Goal: Information Seeking & Learning: Check status

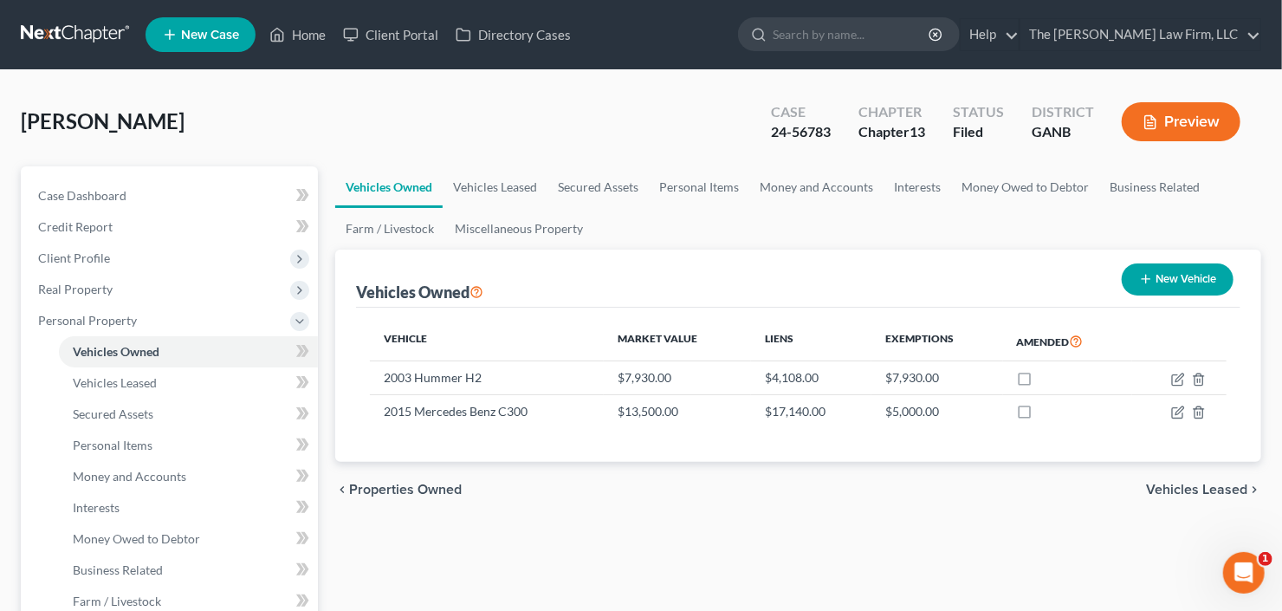
click at [861, 32] on input "search" at bounding box center [852, 34] width 159 height 32
type input "woltin"
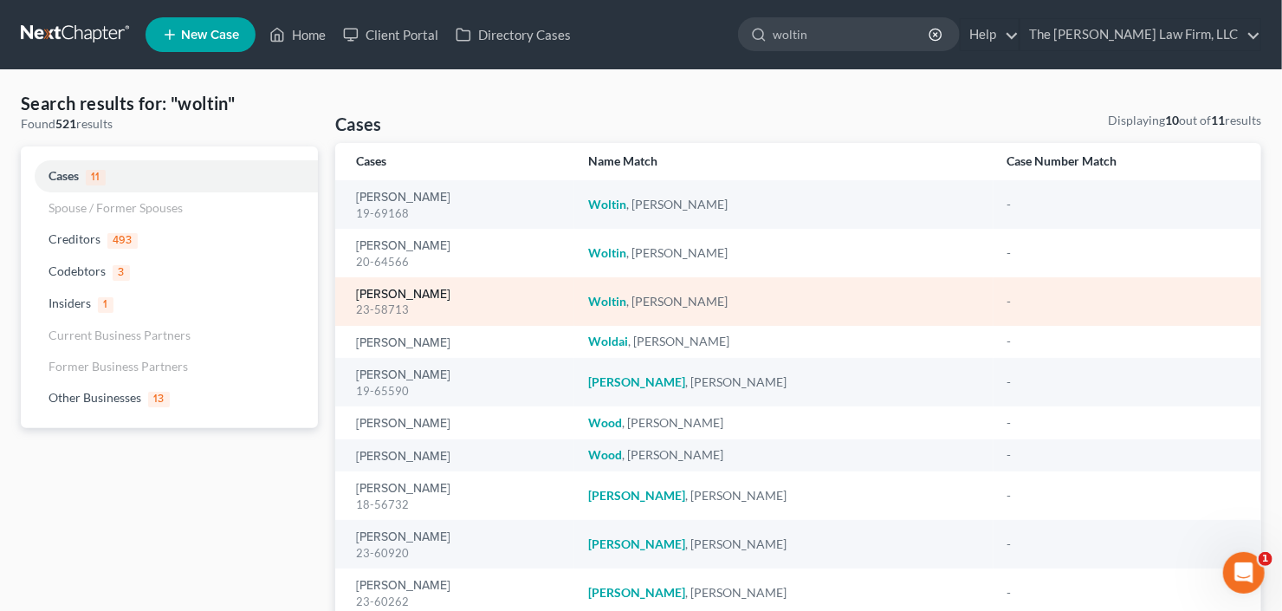
click at [396, 296] on link "Woltin, Steven" at bounding box center [403, 294] width 94 height 12
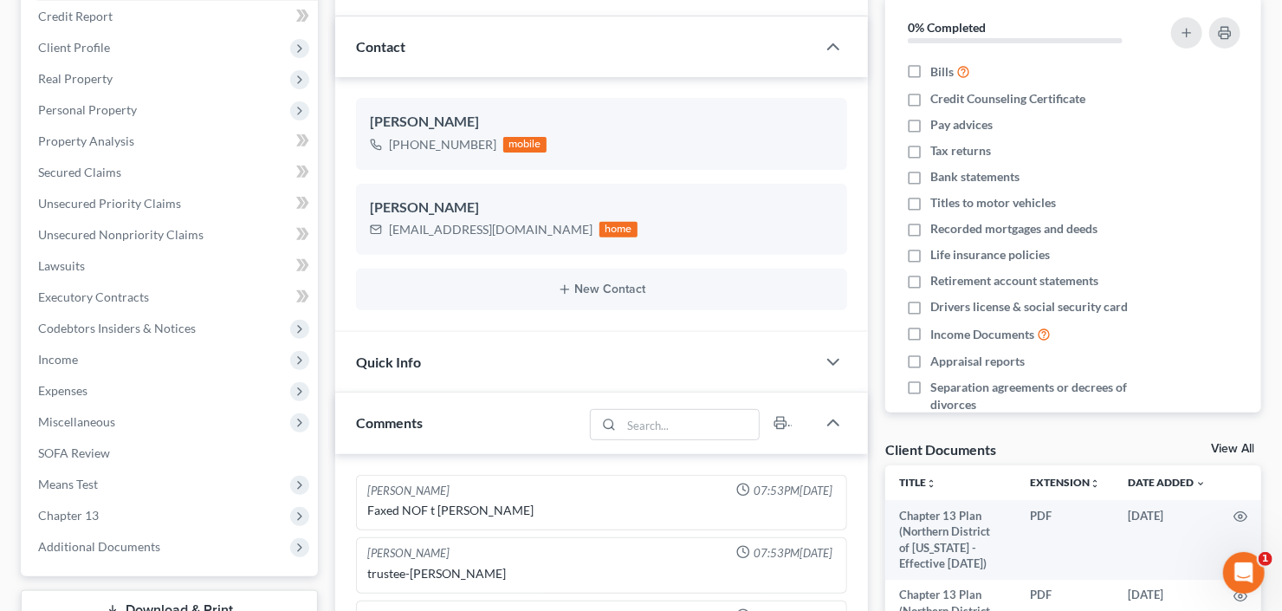
scroll to position [416, 0]
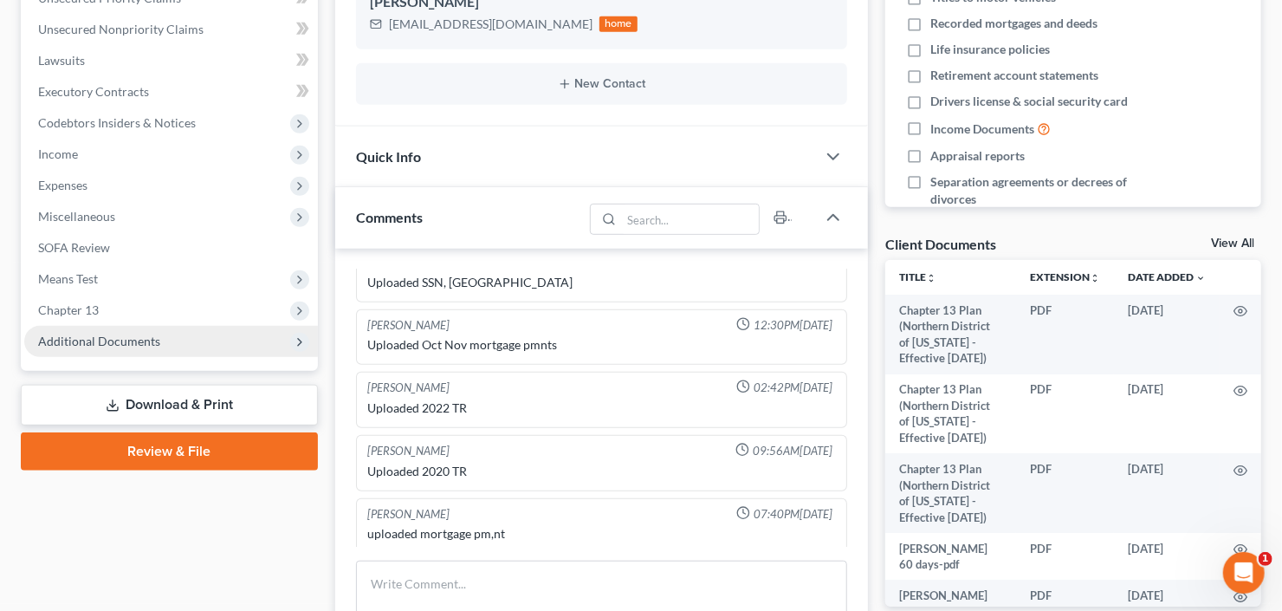
click at [115, 341] on span "Additional Documents" at bounding box center [99, 341] width 122 height 15
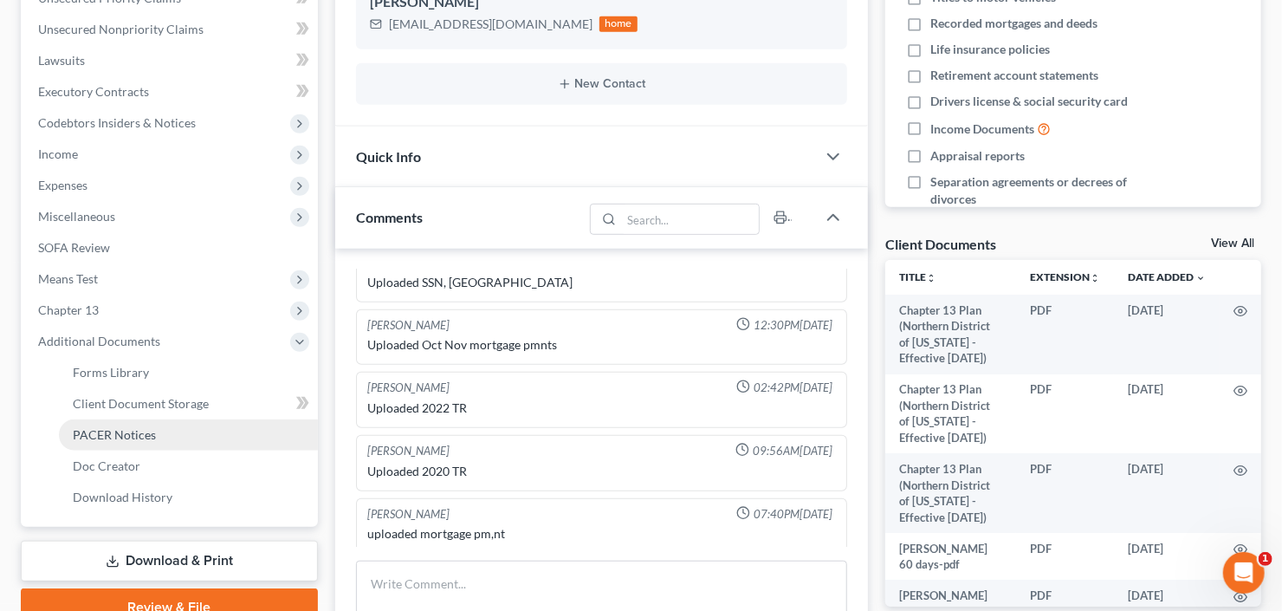
click at [117, 435] on span "PACER Notices" at bounding box center [114, 434] width 83 height 15
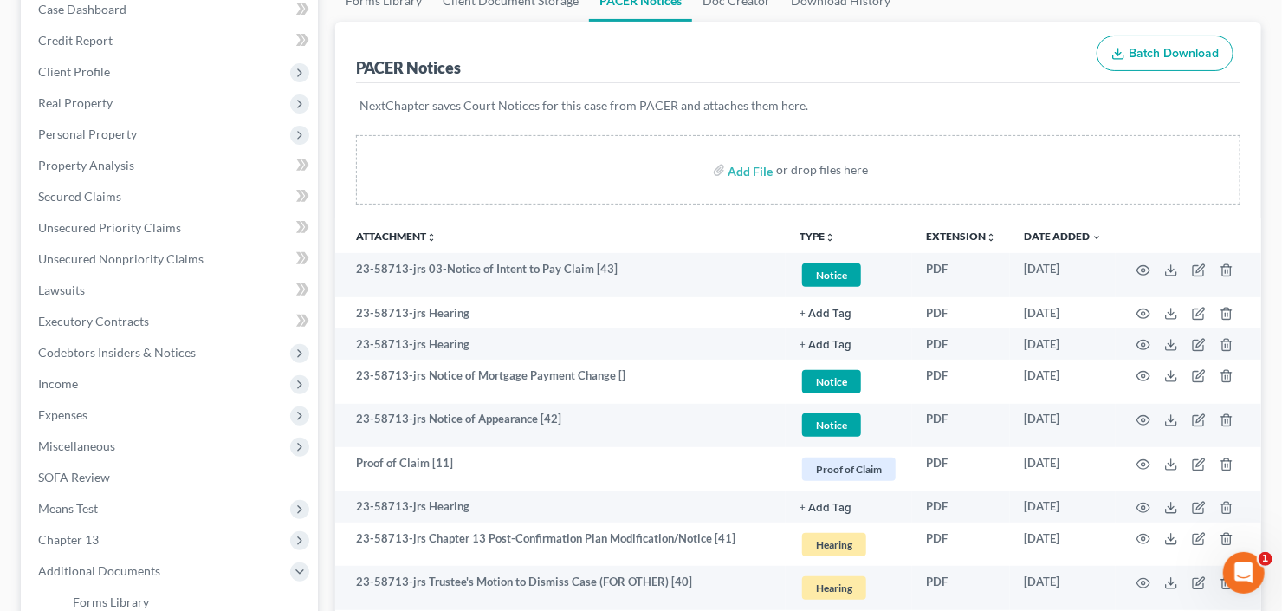
scroll to position [277, 0]
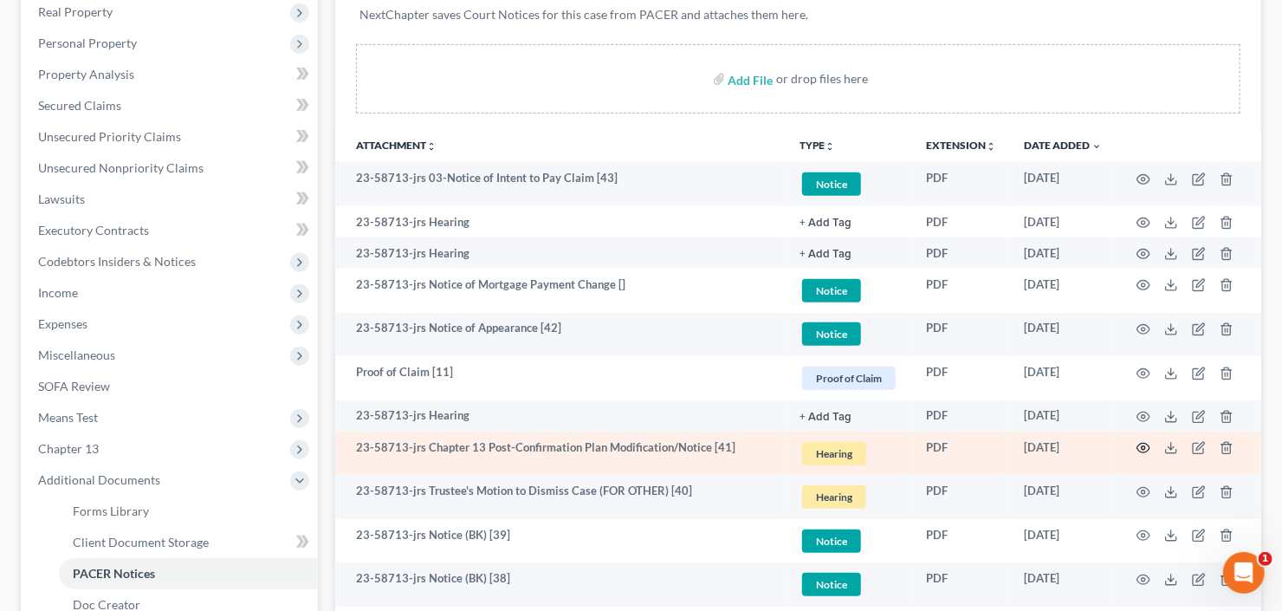
click at [1138, 444] on icon "button" at bounding box center [1143, 449] width 13 height 10
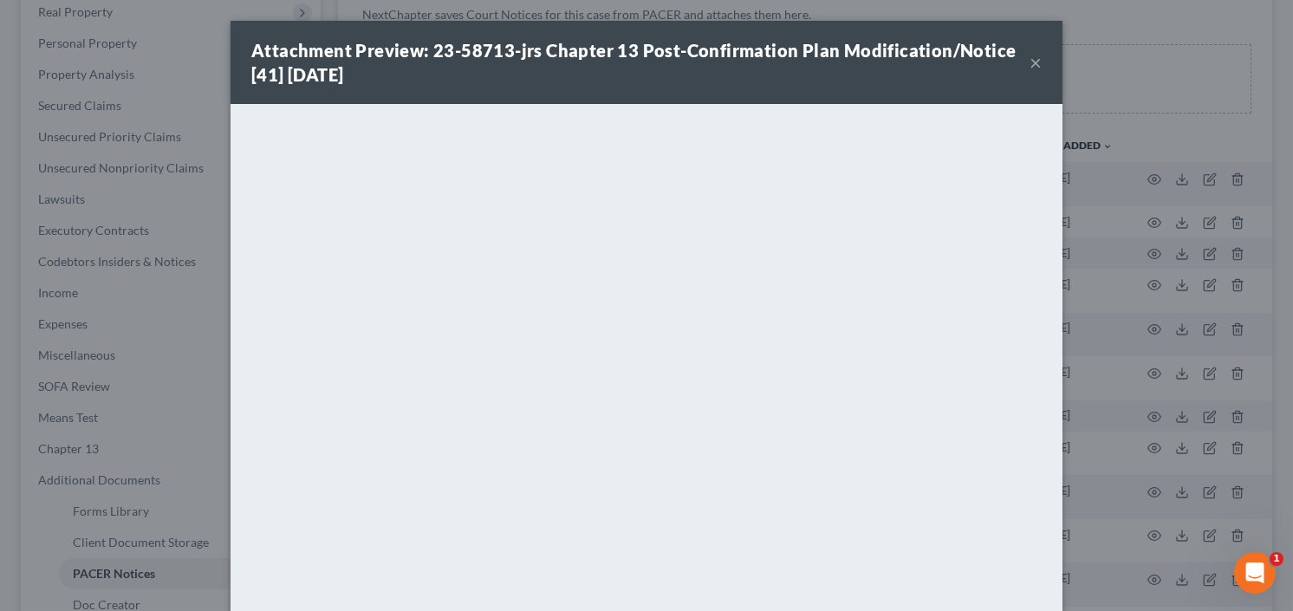
click at [1030, 64] on button "×" at bounding box center [1035, 62] width 12 height 21
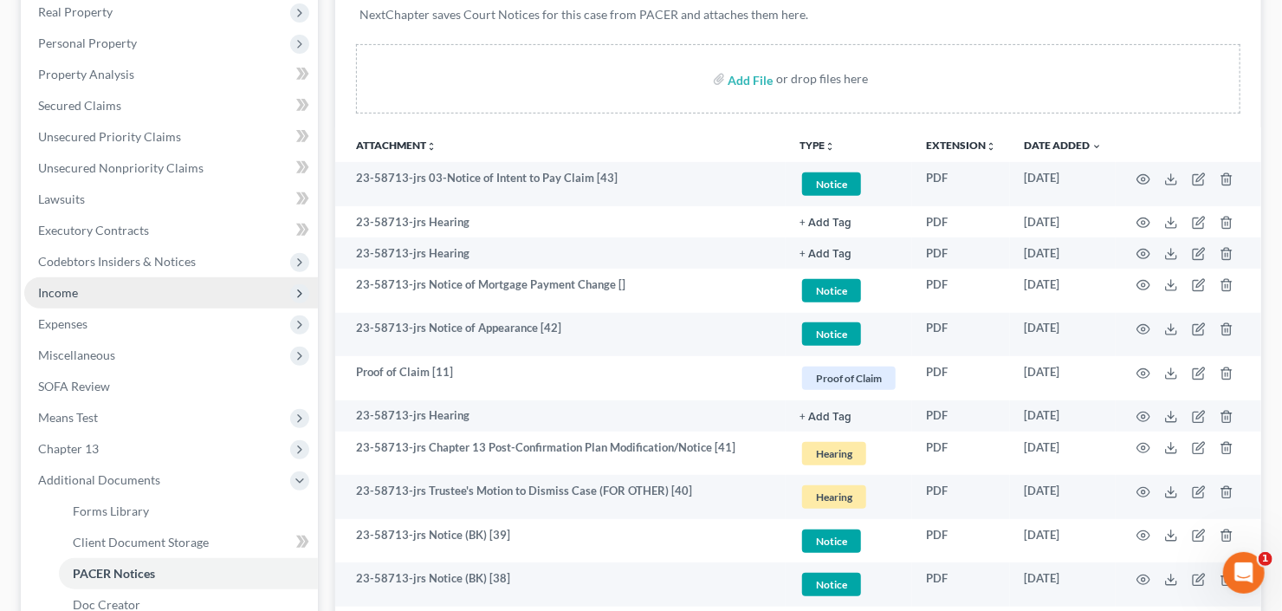
click at [121, 291] on span "Income" at bounding box center [171, 292] width 294 height 31
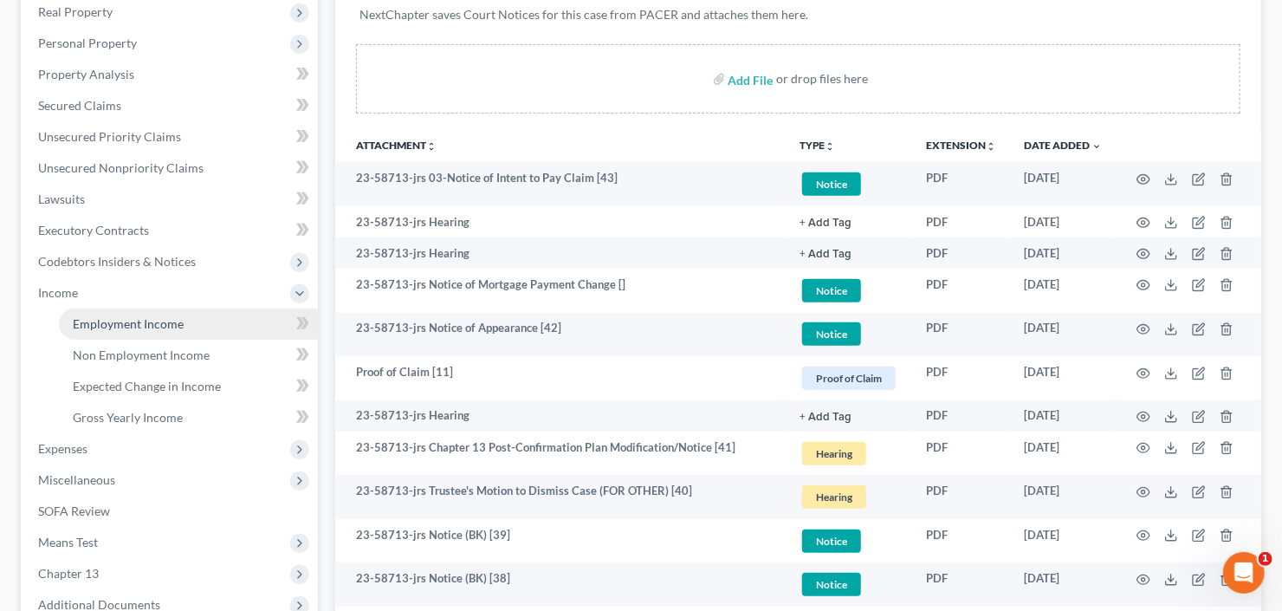
click at [126, 314] on link "Employment Income" at bounding box center [188, 323] width 259 height 31
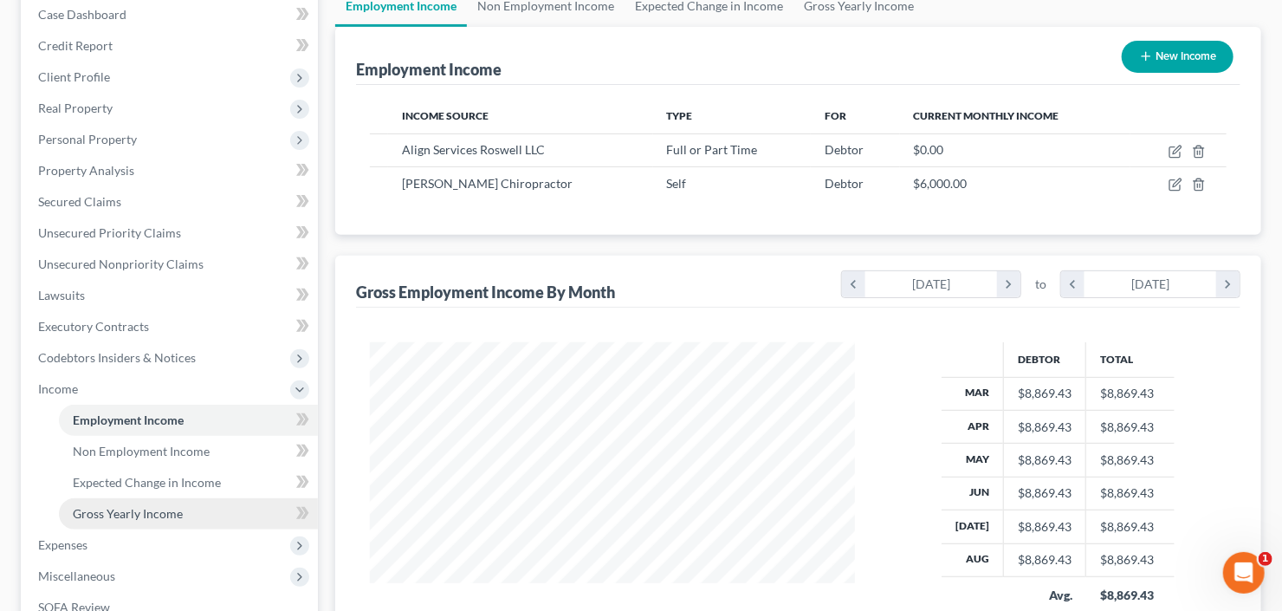
scroll to position [277, 0]
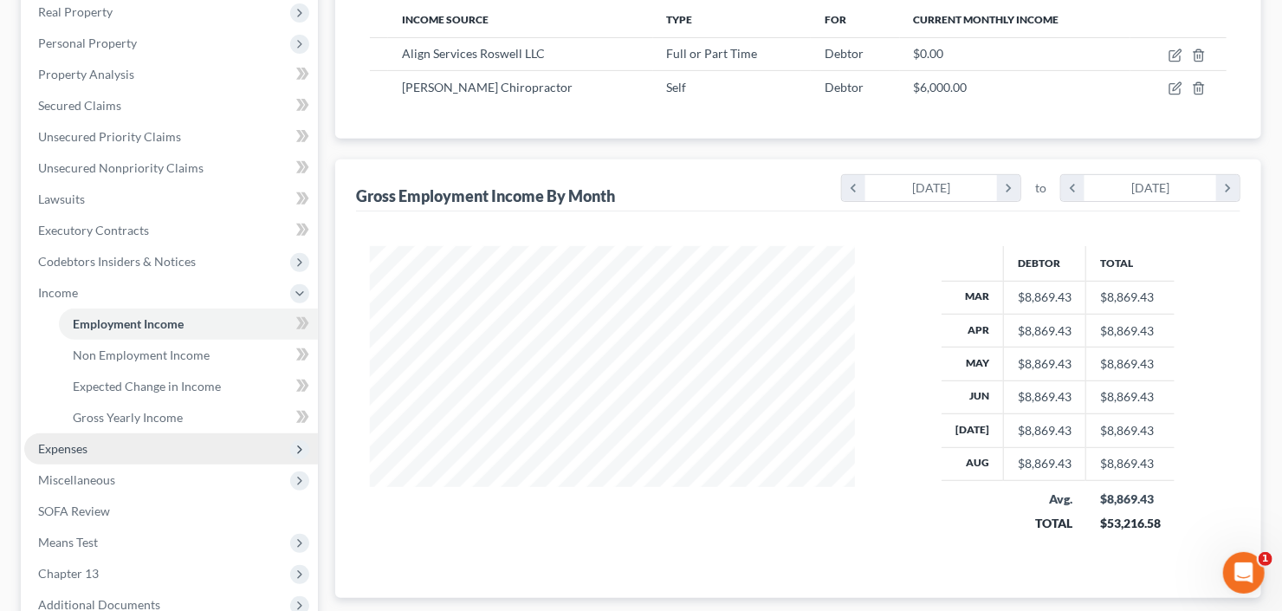
click at [107, 440] on span "Expenses" at bounding box center [171, 448] width 294 height 31
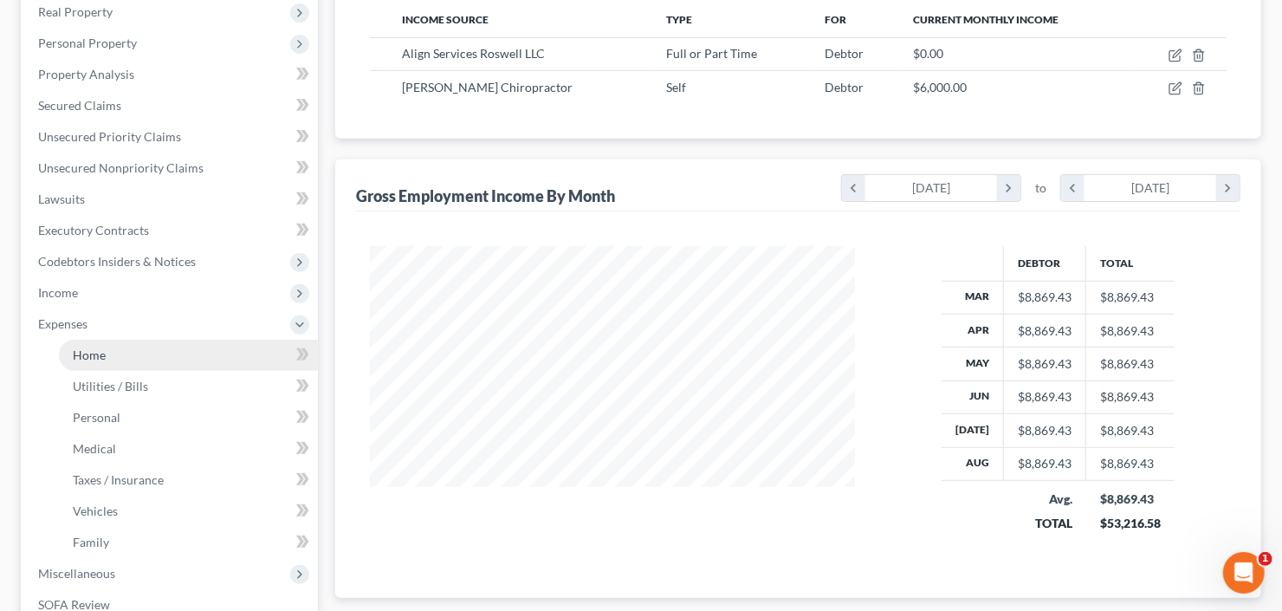
click at [120, 358] on link "Home" at bounding box center [188, 355] width 259 height 31
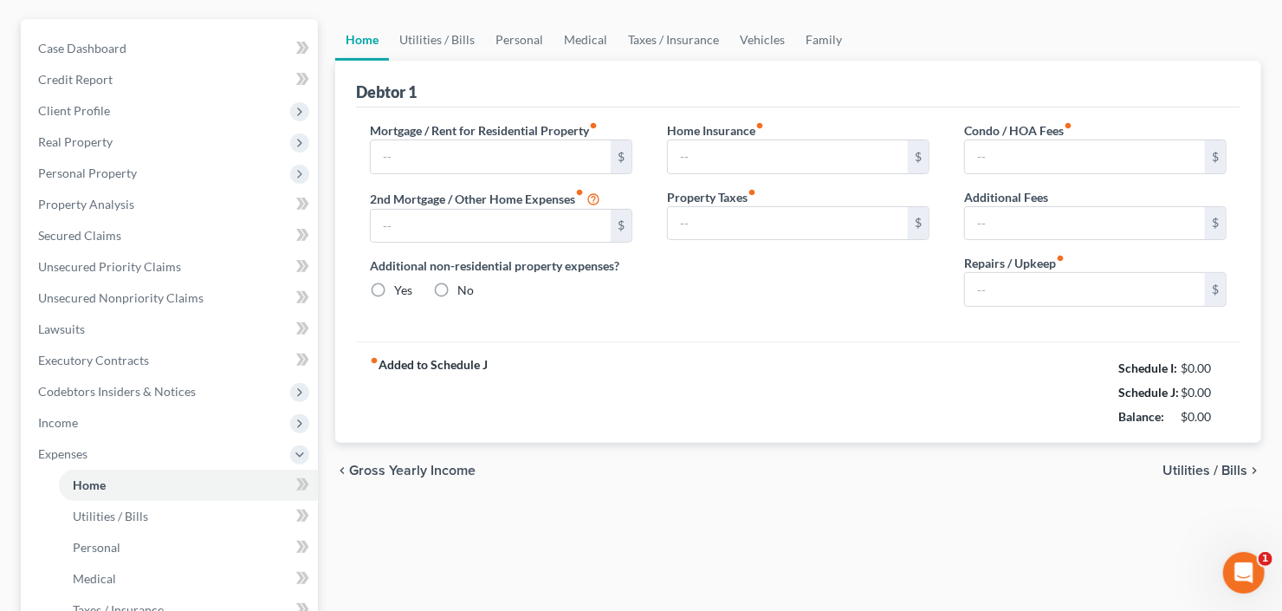
type input "2,516.00"
type input "0.00"
radio input "true"
type input "0.00"
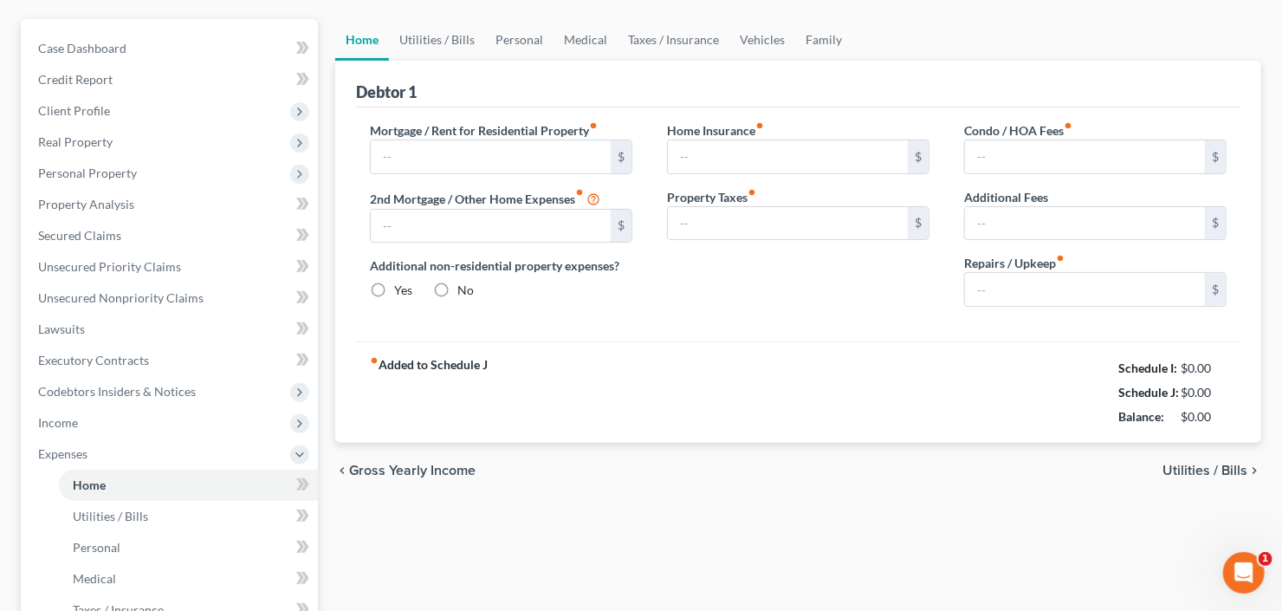
type input "67.00"
type input "0.00"
type input "50.00"
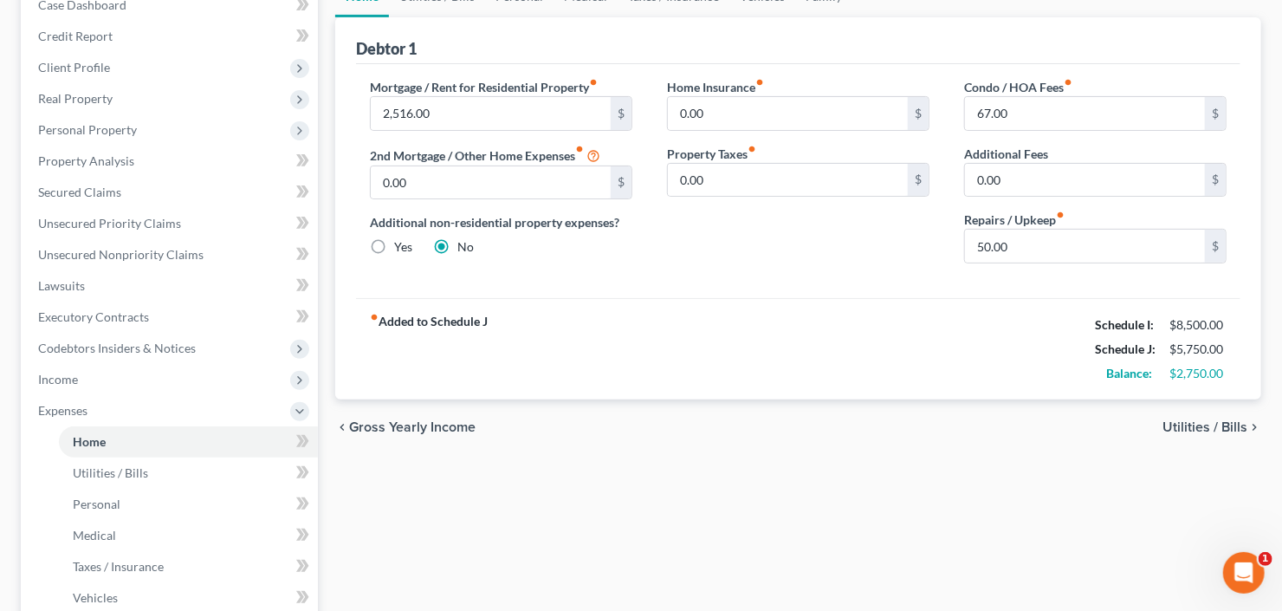
scroll to position [208, 0]
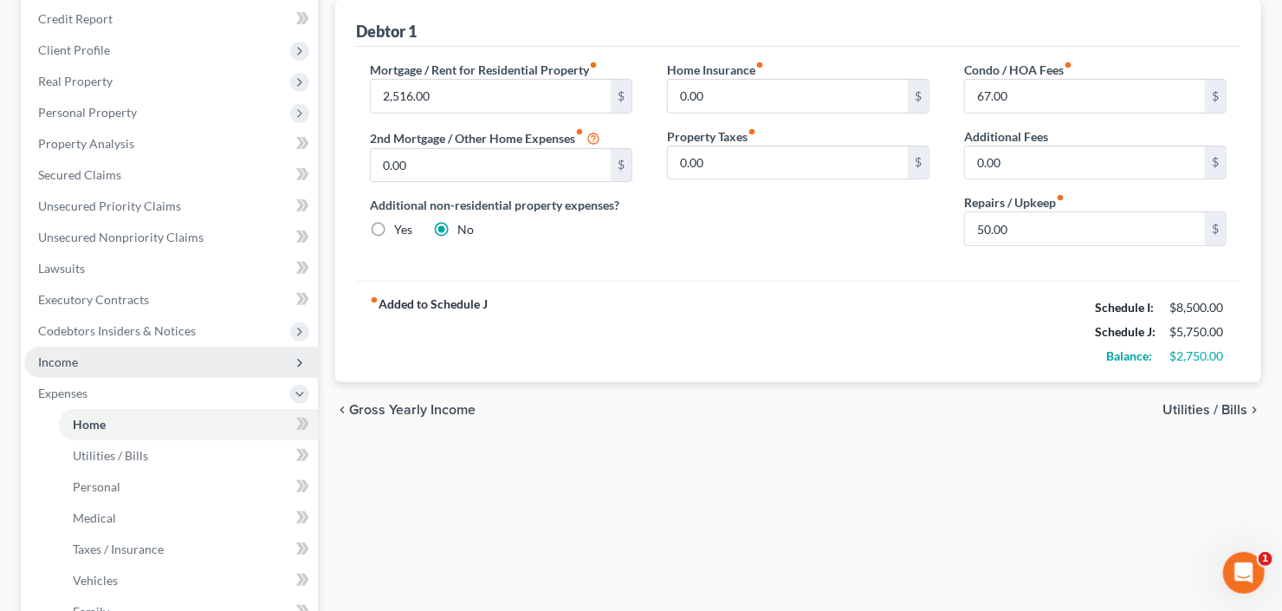
click at [63, 360] on span "Income" at bounding box center [58, 361] width 40 height 15
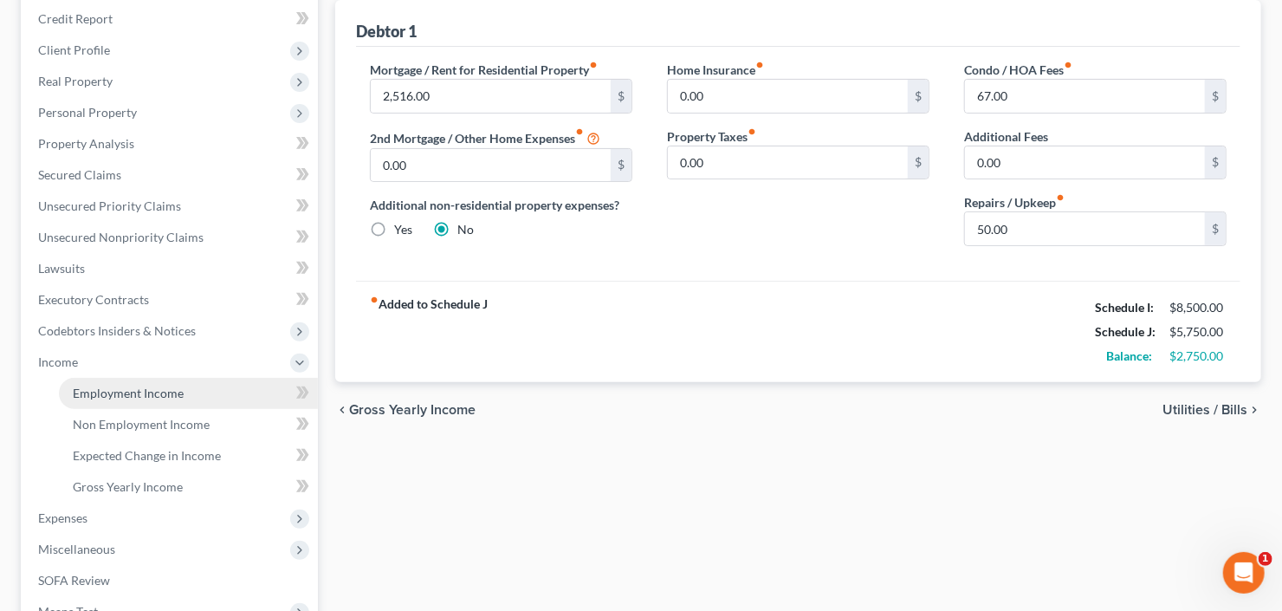
click at [145, 386] on span "Employment Income" at bounding box center [128, 393] width 111 height 15
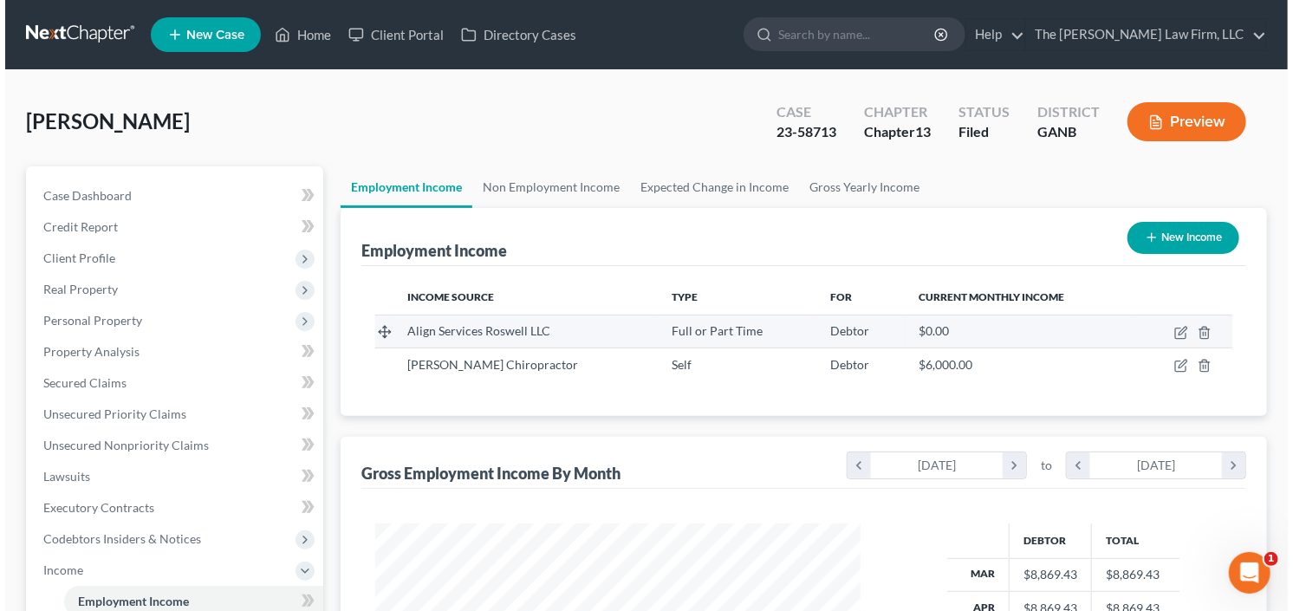
scroll to position [309, 520]
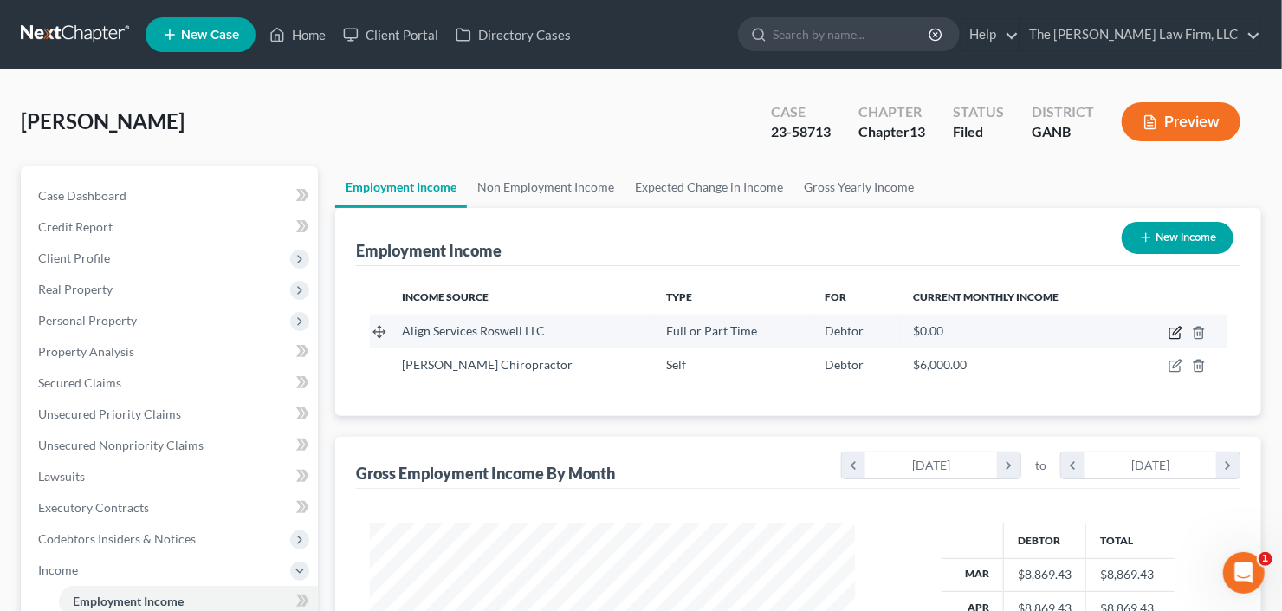
click at [1172, 332] on icon "button" at bounding box center [1176, 333] width 14 height 14
select select "0"
select select "10"
select select "2"
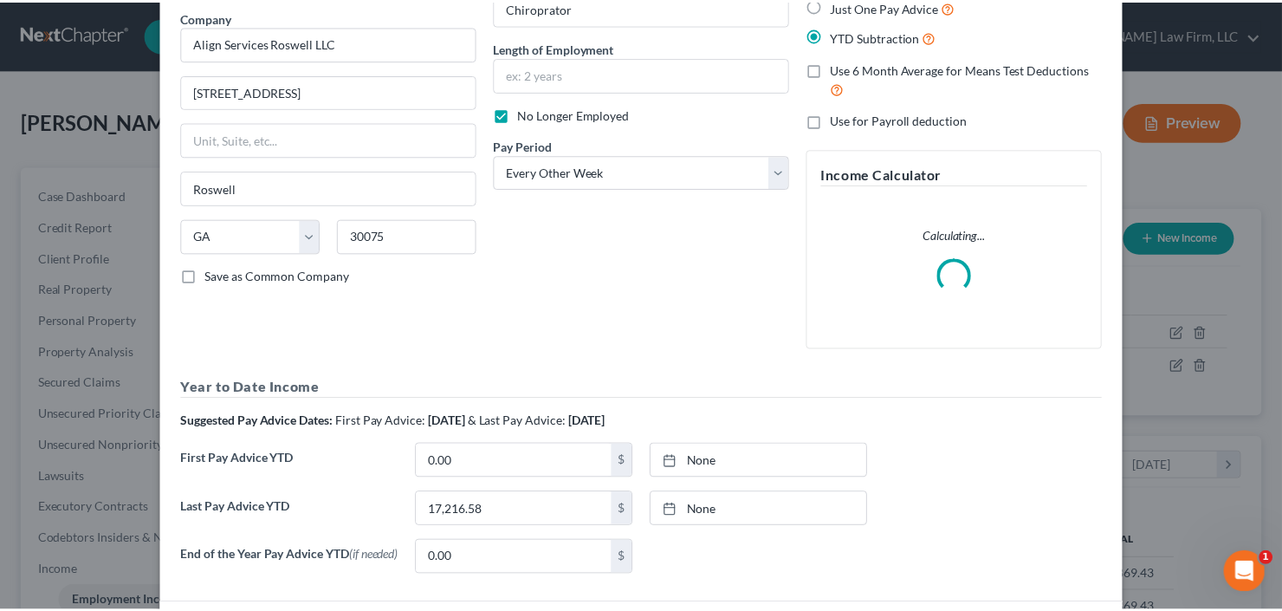
scroll to position [0, 0]
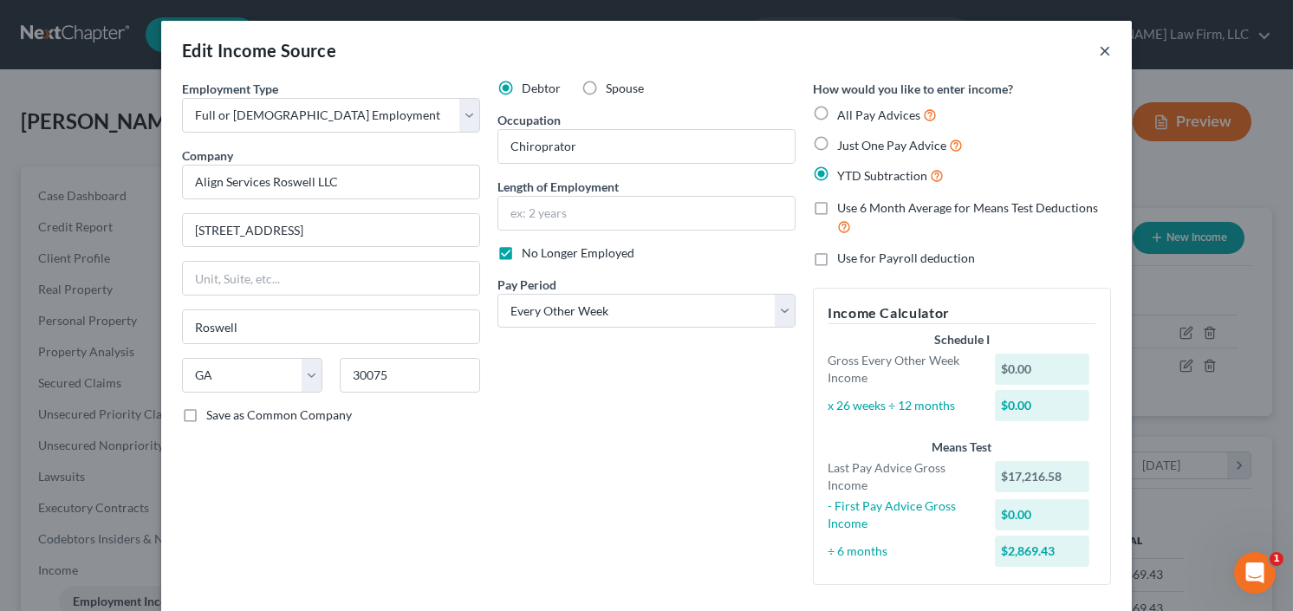
click at [1098, 53] on button "×" at bounding box center [1104, 50] width 12 height 21
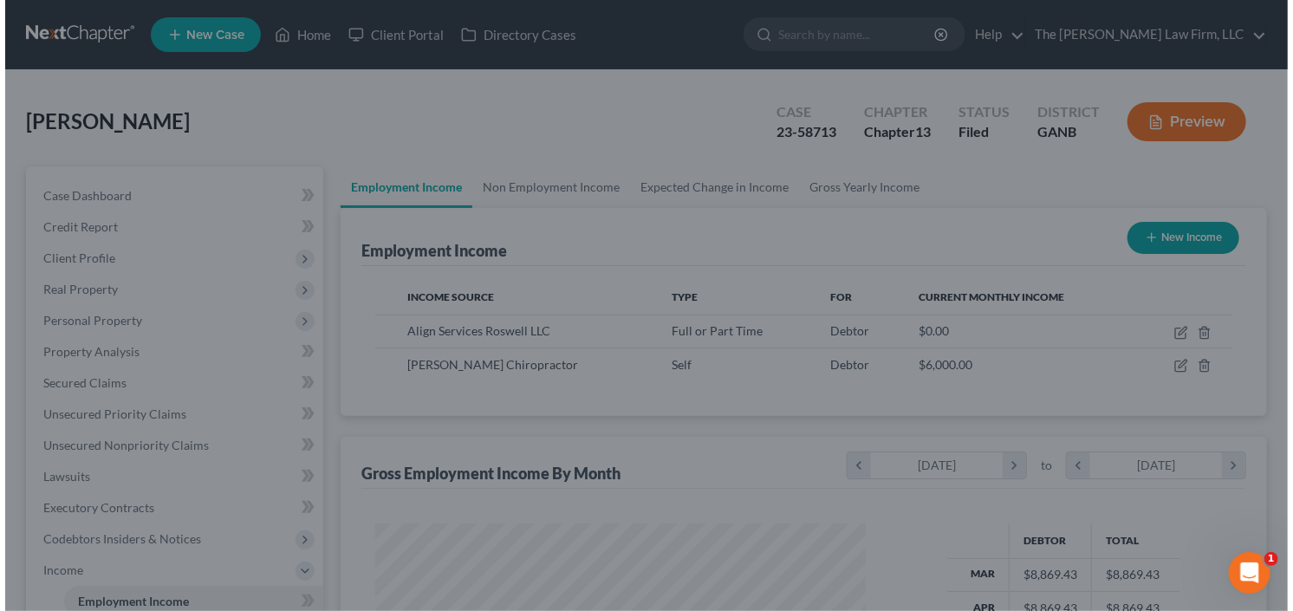
scroll to position [865993, 865782]
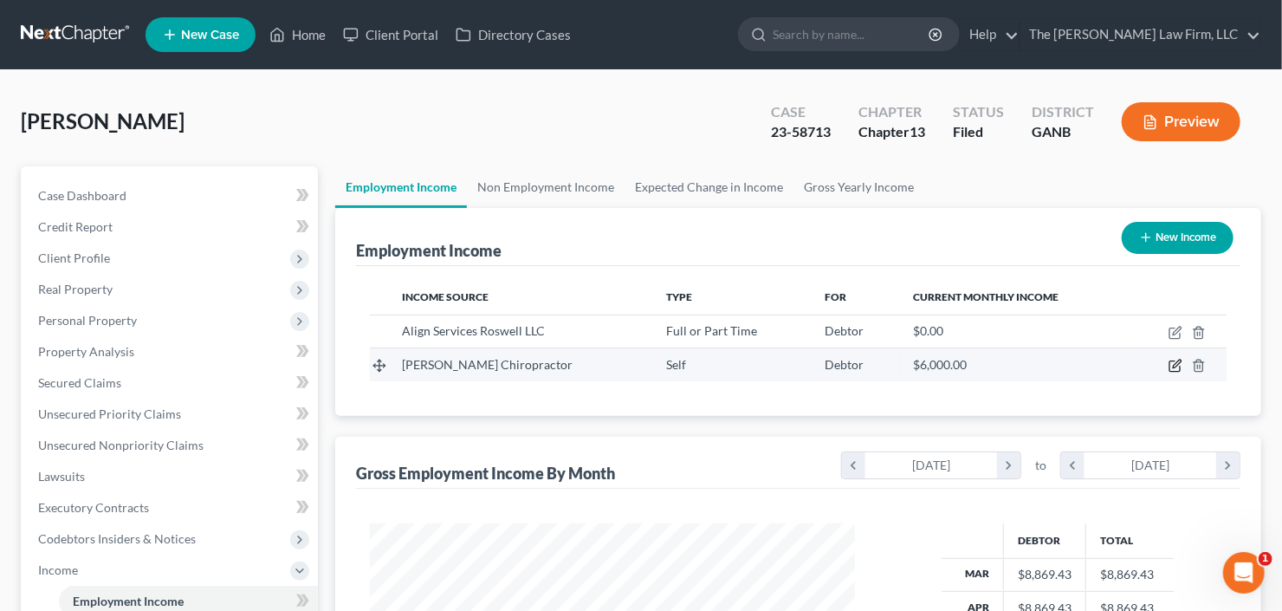
click at [1178, 364] on icon "button" at bounding box center [1177, 364] width 8 height 8
select select "1"
select select "10"
select select "0"
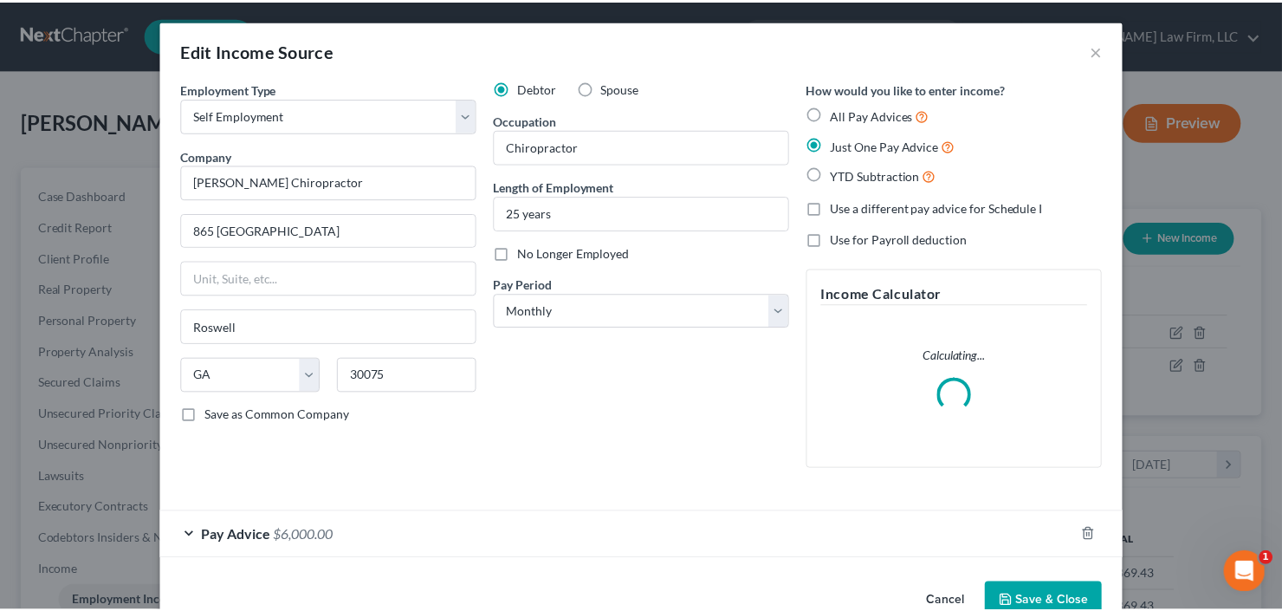
scroll to position [42, 0]
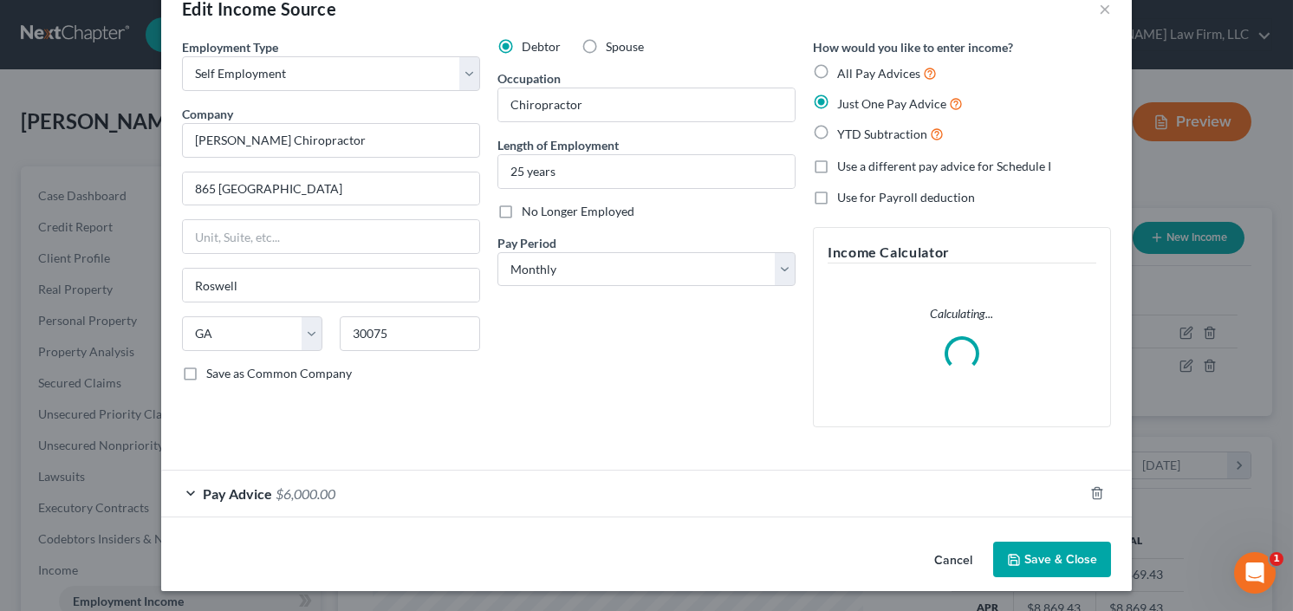
click at [1045, 558] on button "Save & Close" at bounding box center [1052, 559] width 118 height 36
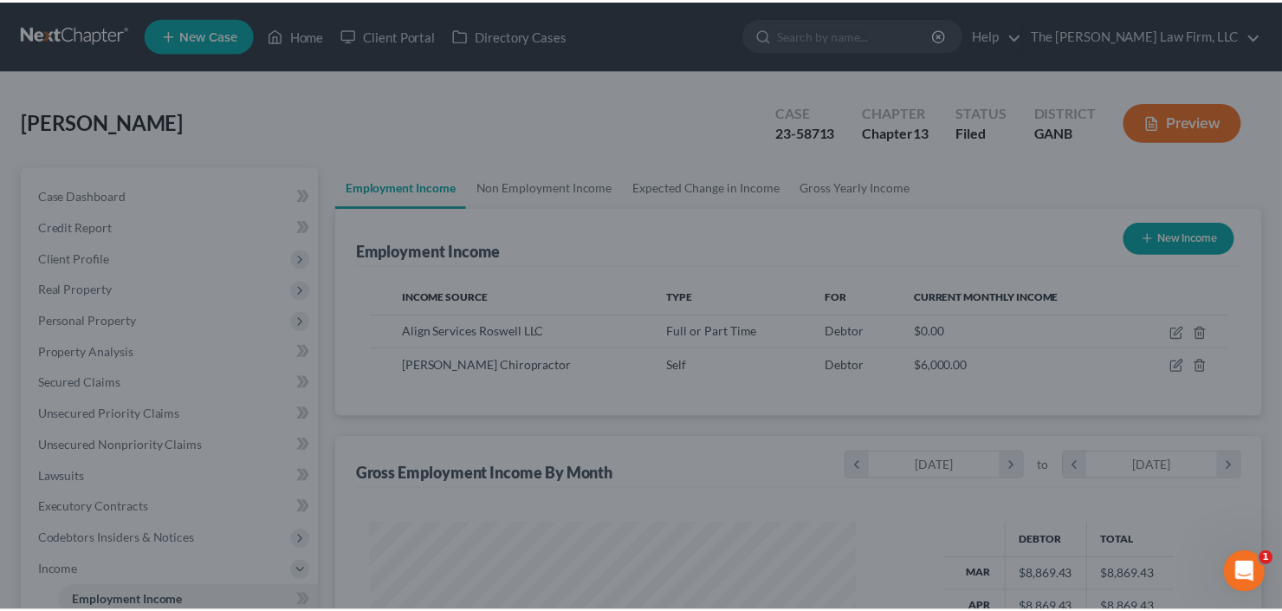
scroll to position [865993, 865782]
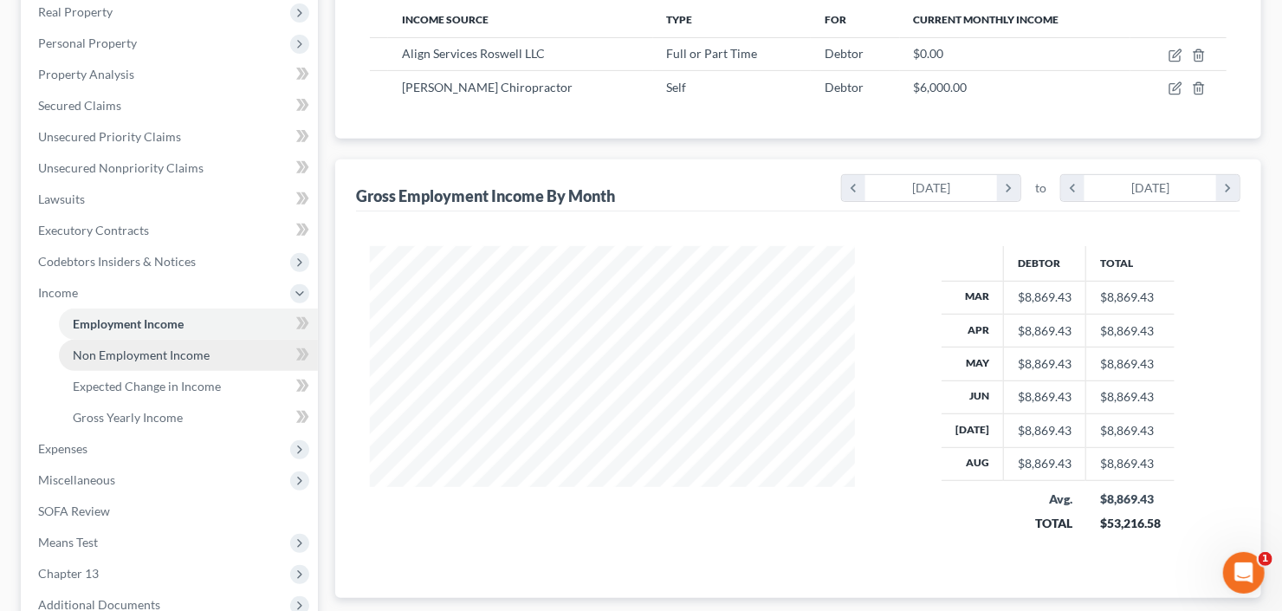
click at [111, 351] on span "Non Employment Income" at bounding box center [141, 354] width 137 height 15
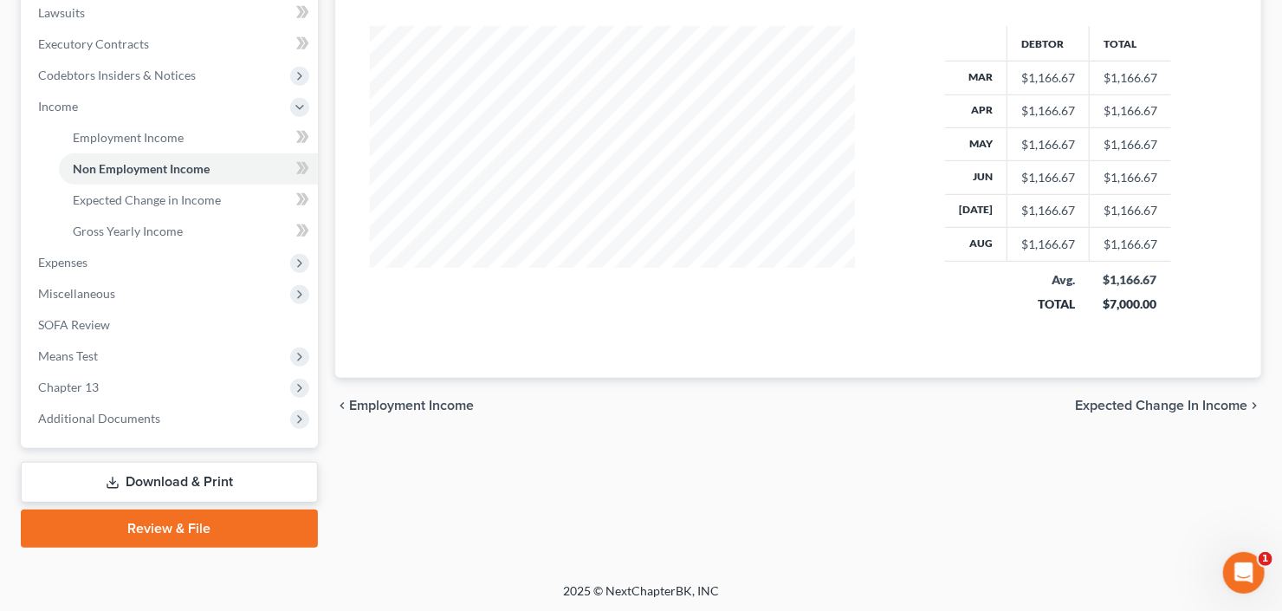
click at [87, 490] on link "Download & Print" at bounding box center [169, 482] width 297 height 41
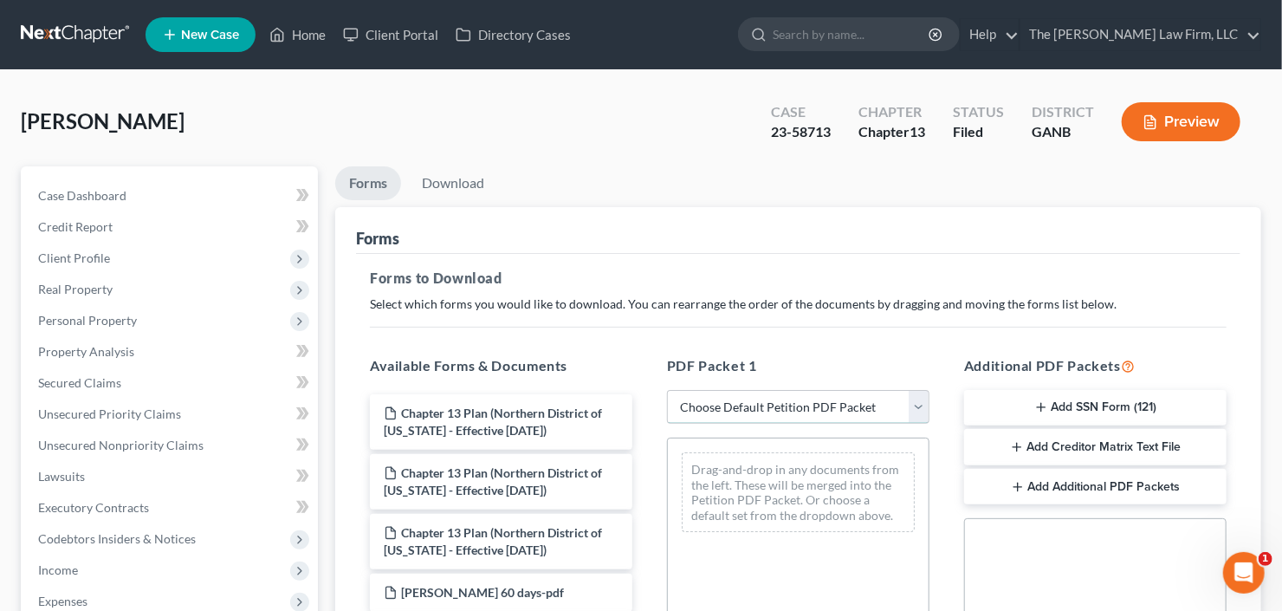
click at [803, 408] on select "Choose Default Petition PDF Packet Complete Bankruptcy Petition (all forms and …" at bounding box center [798, 407] width 262 height 35
select select "2"
click at [667, 390] on select "Choose Default Petition PDF Packet Complete Bankruptcy Petition (all forms and …" at bounding box center [798, 407] width 262 height 35
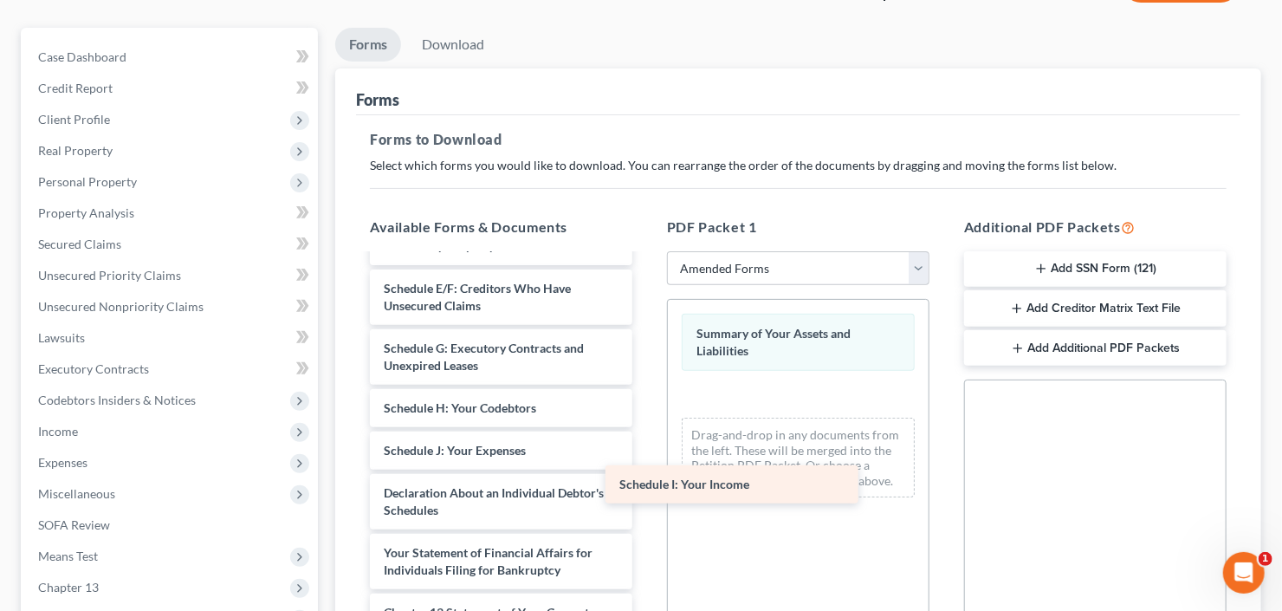
drag, startPoint x: 496, startPoint y: 447, endPoint x: 704, endPoint y: 463, distance: 208.5
click at [646, 470] on div "Schedule I: Your Income Voluntary Petition for Individuals Filing for Bankruptc…" at bounding box center [501, 472] width 290 height 848
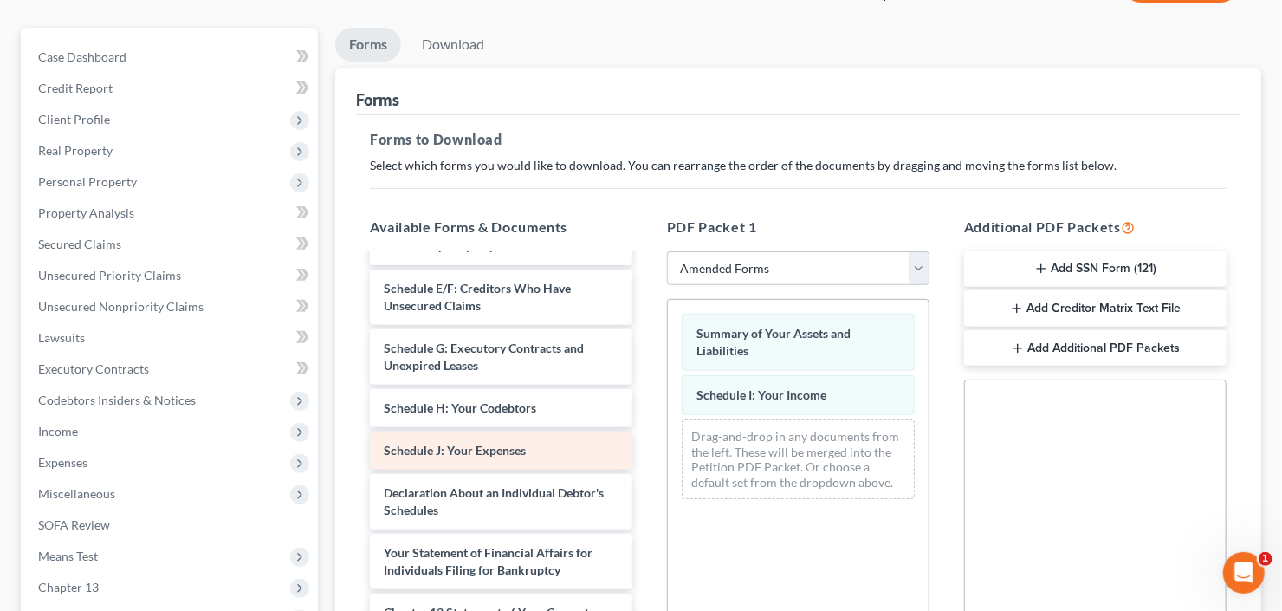
click at [646, 483] on div "Voluntary Petition for Individuals Filing for Bankruptcy Schedule A/B: Property…" at bounding box center [501, 472] width 290 height 848
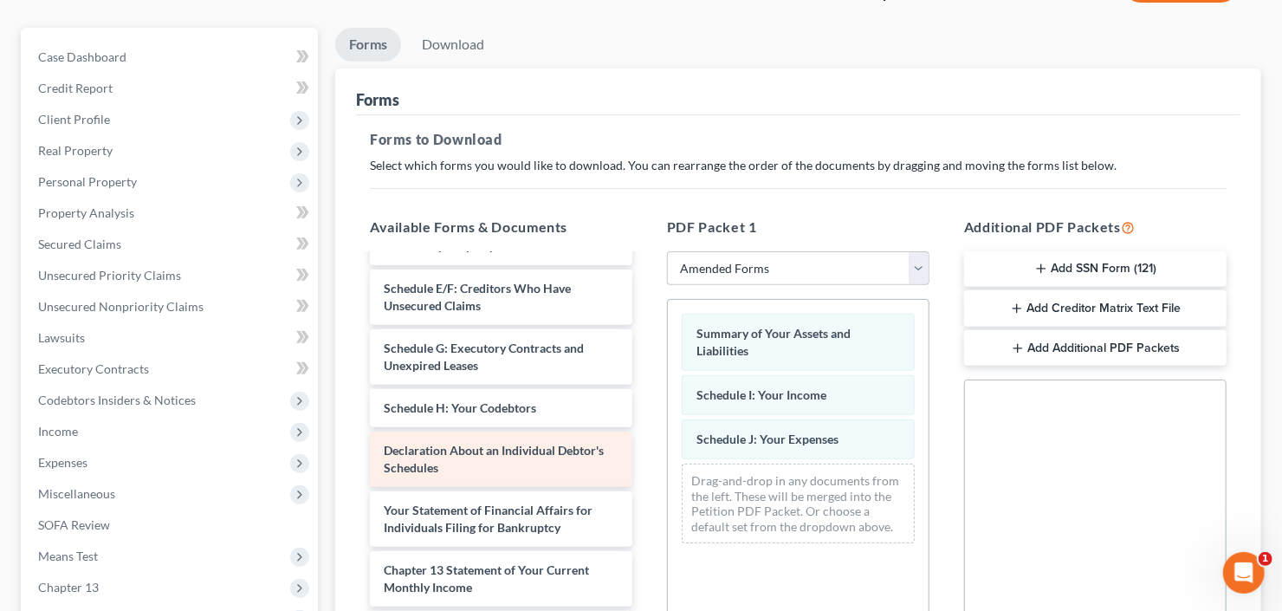
click at [646, 484] on div "Voluntary Petition for Individuals Filing for Bankruptcy Schedule A/B: Property…" at bounding box center [501, 451] width 290 height 806
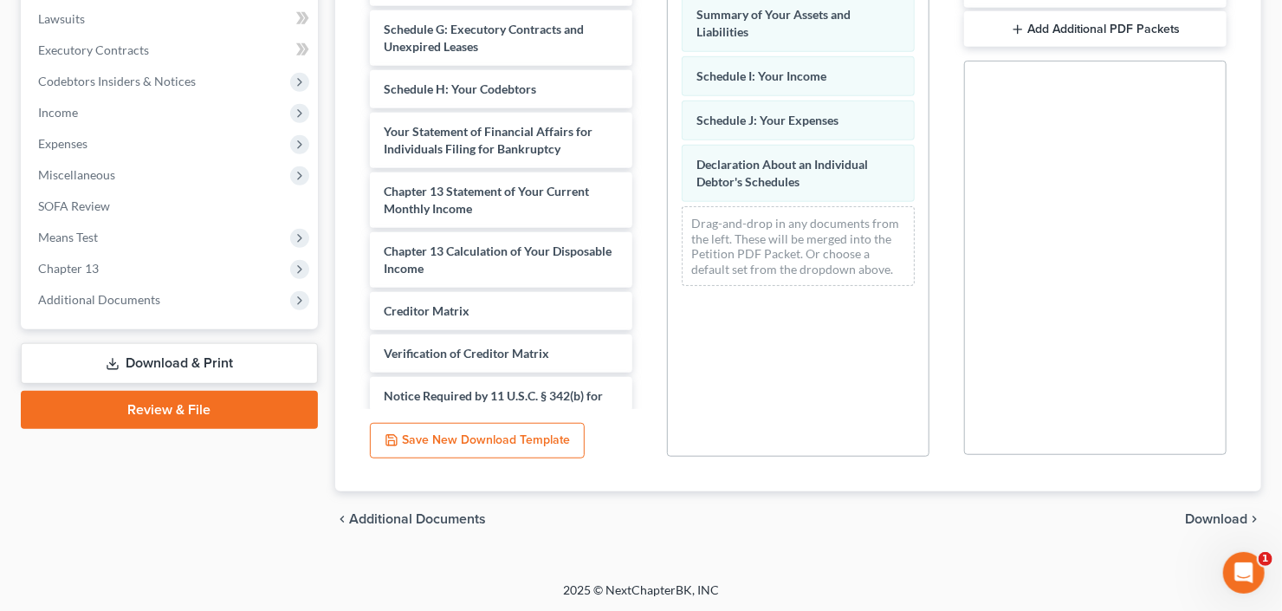
click at [1221, 515] on span "Download" at bounding box center [1216, 519] width 62 height 14
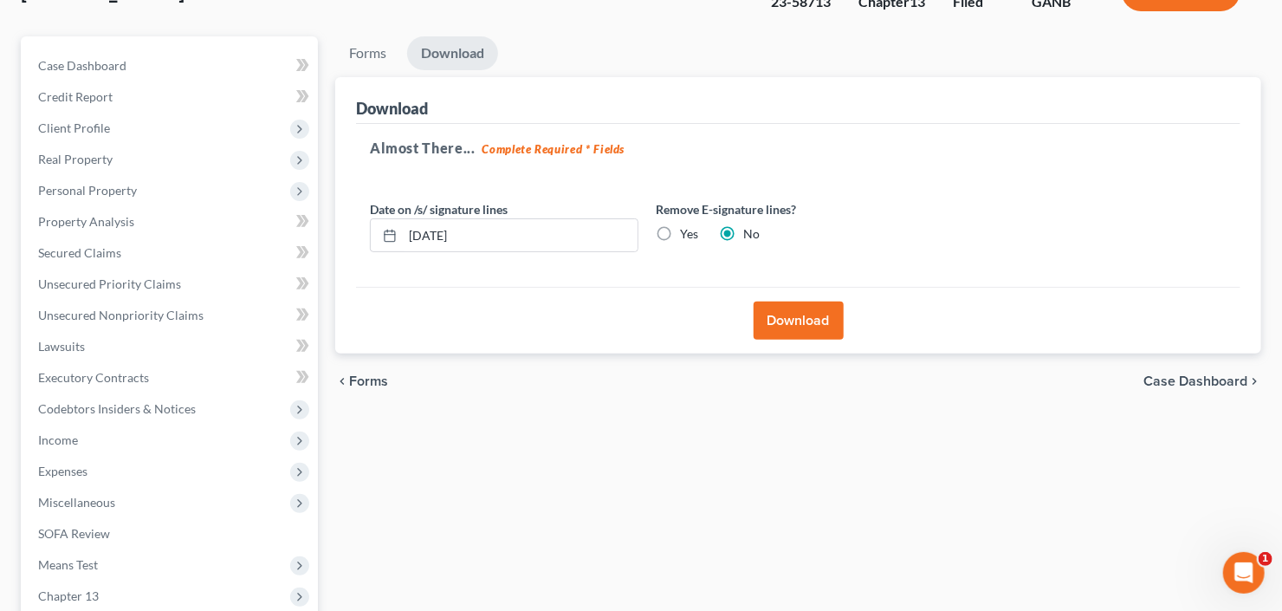
click at [816, 313] on button "Download" at bounding box center [799, 320] width 90 height 38
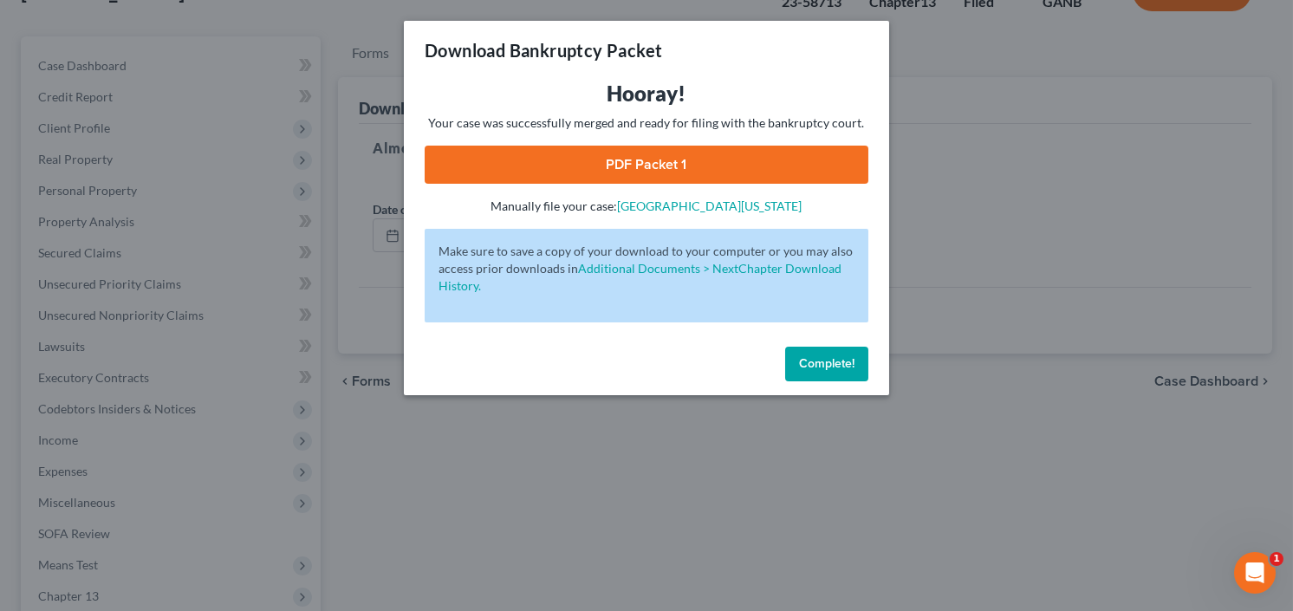
click at [606, 152] on link "PDF Packet 1" at bounding box center [646, 165] width 444 height 38
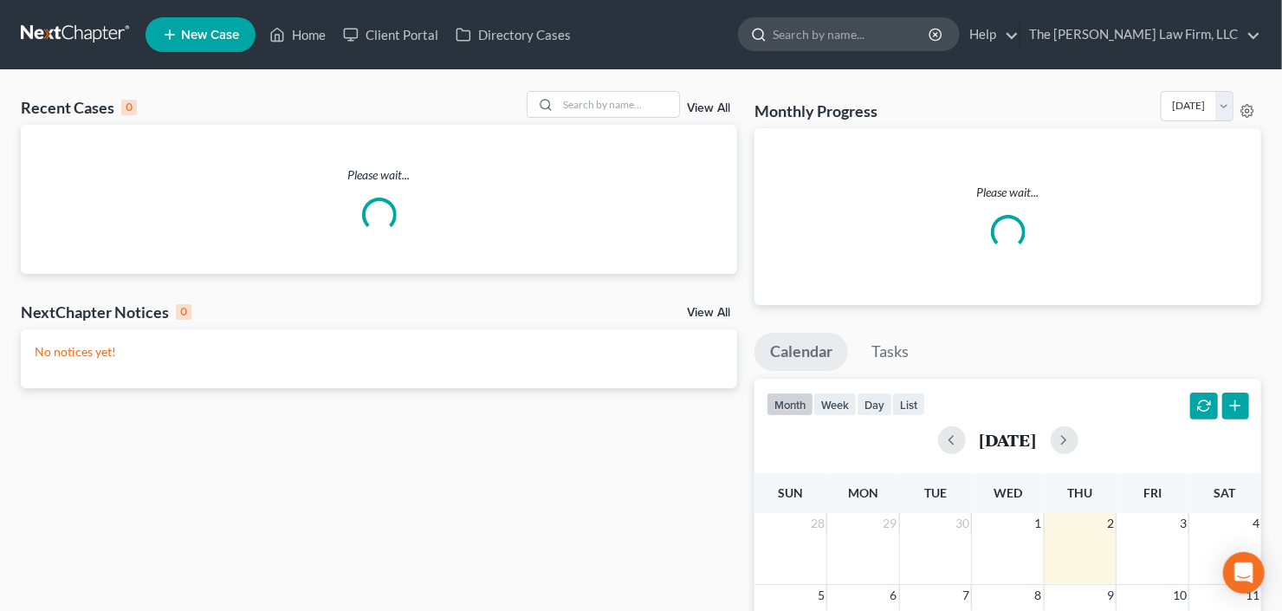
click at [881, 30] on input "search" at bounding box center [852, 34] width 159 height 32
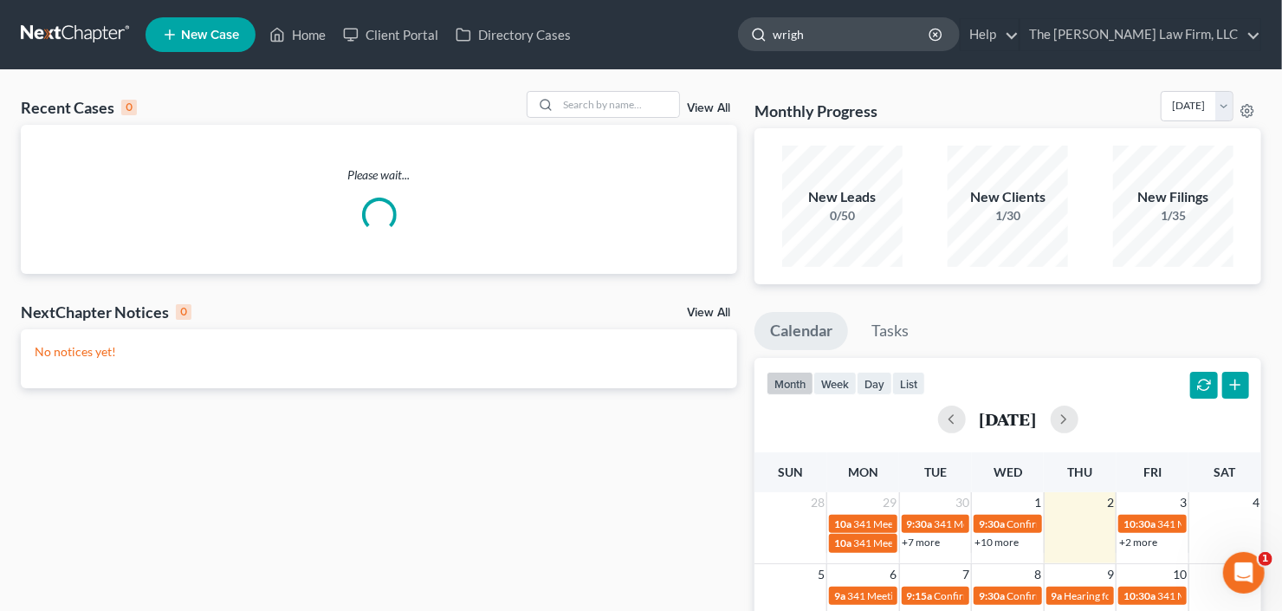
type input "[PERSON_NAME]"
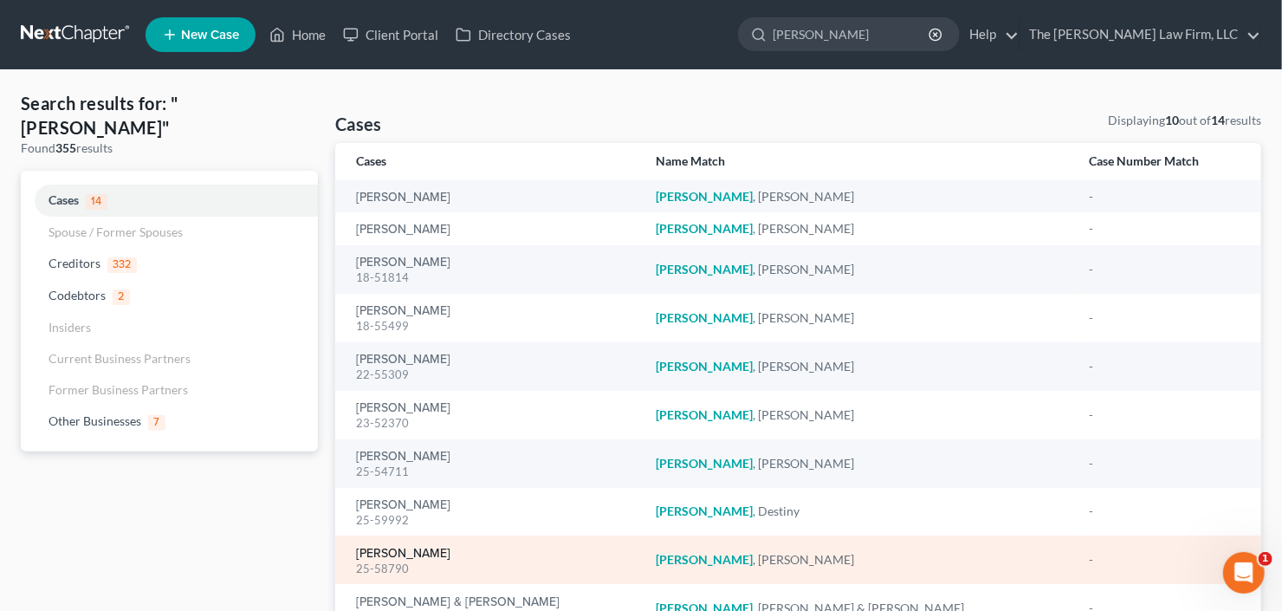
click at [391, 548] on link "[PERSON_NAME]" at bounding box center [403, 554] width 94 height 12
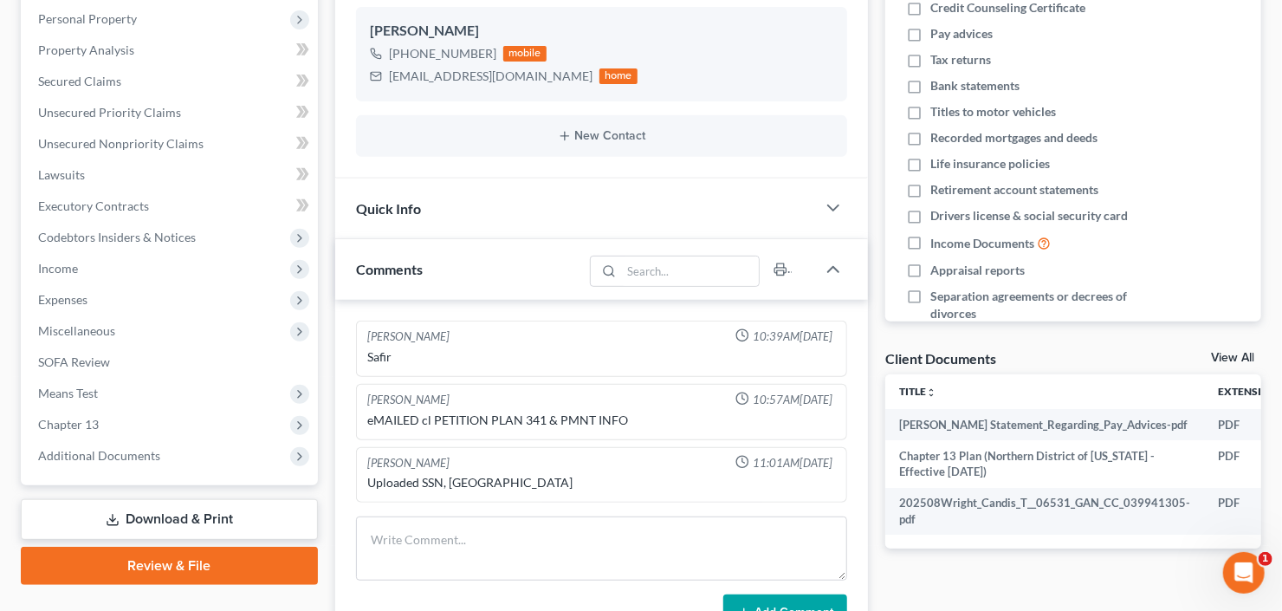
scroll to position [416, 0]
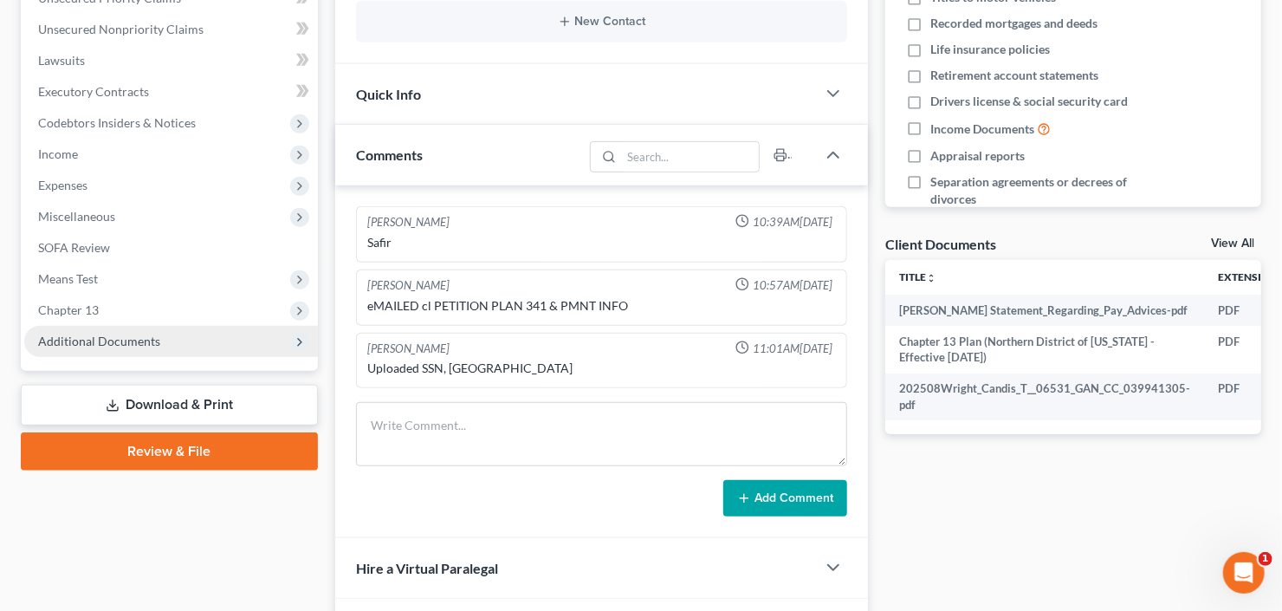
click at [89, 335] on span "Additional Documents" at bounding box center [99, 341] width 122 height 15
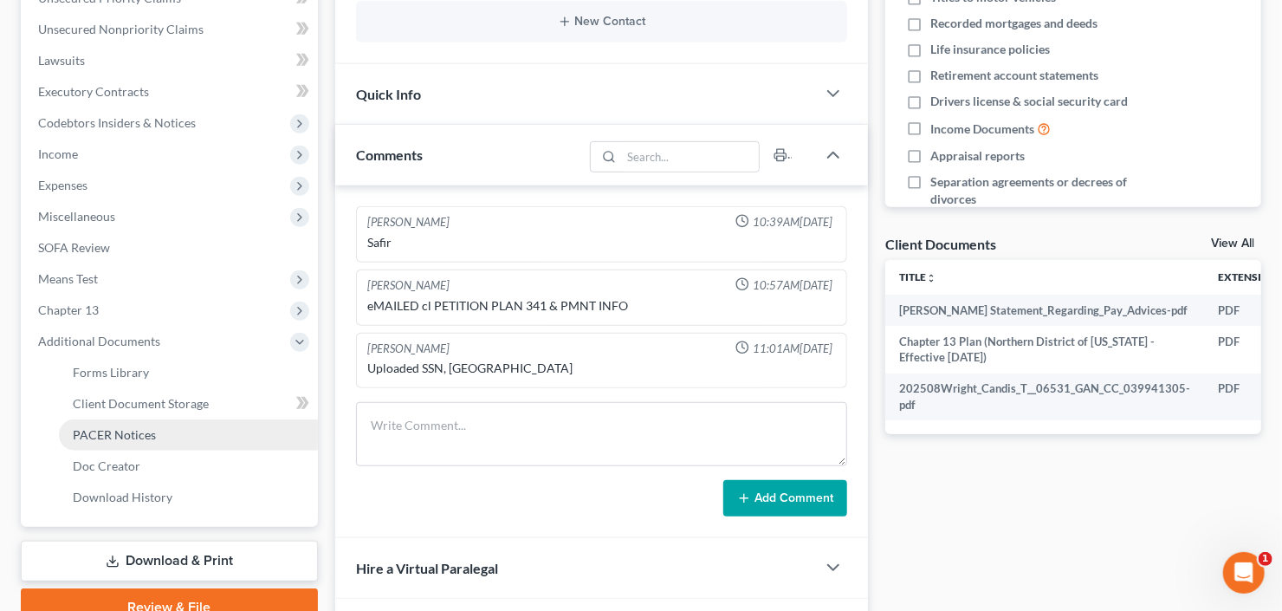
click at [112, 435] on span "PACER Notices" at bounding box center [114, 434] width 83 height 15
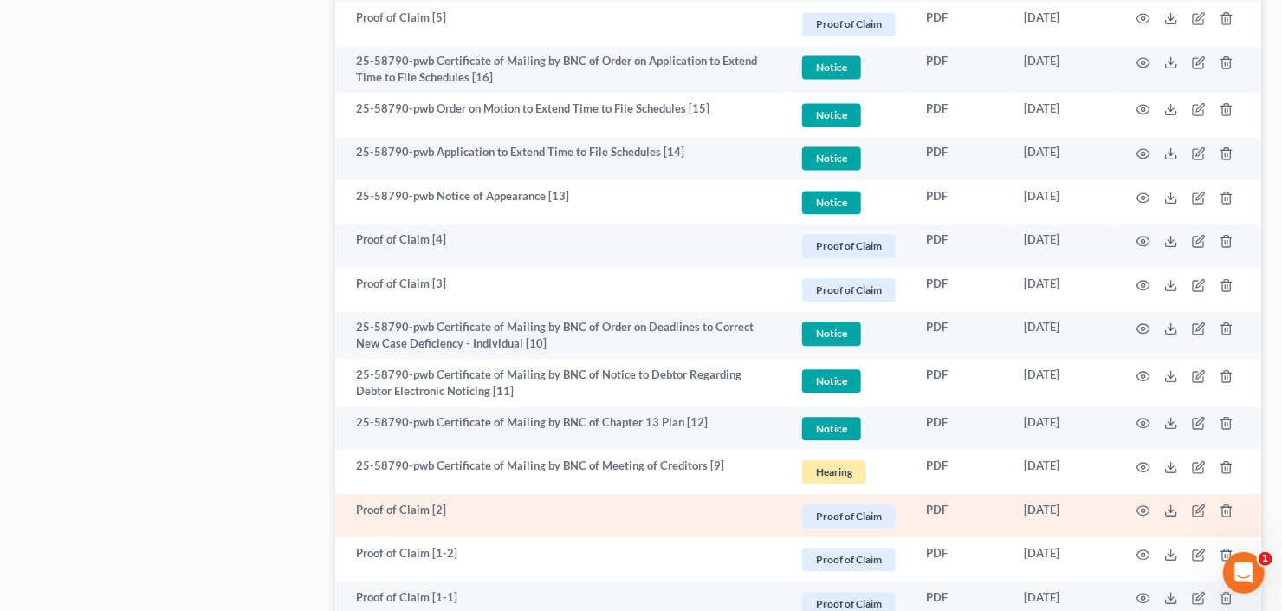
scroll to position [2010, 0]
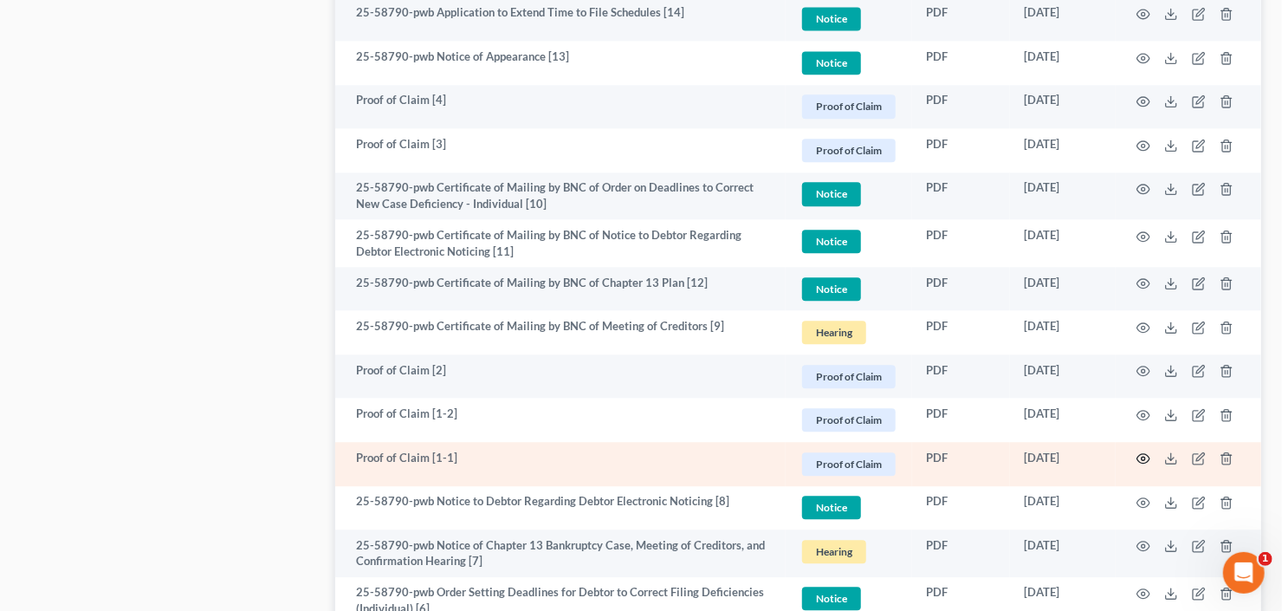
click at [1139, 459] on icon "button" at bounding box center [1143, 459] width 13 height 10
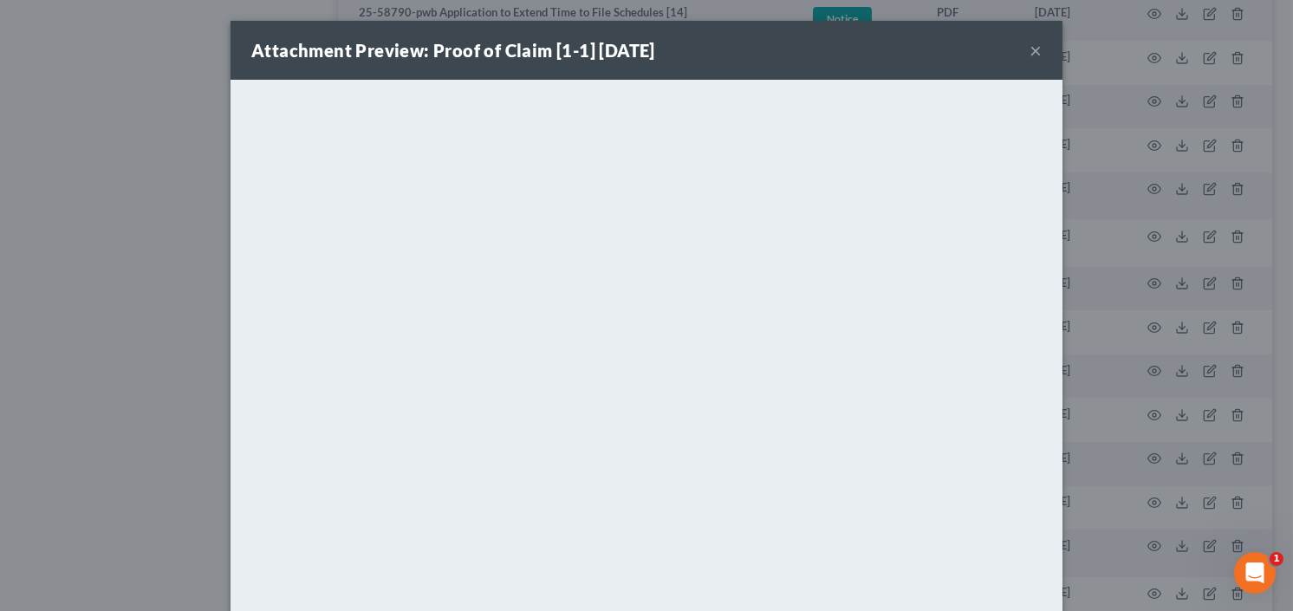
click at [1030, 51] on button "×" at bounding box center [1035, 50] width 12 height 21
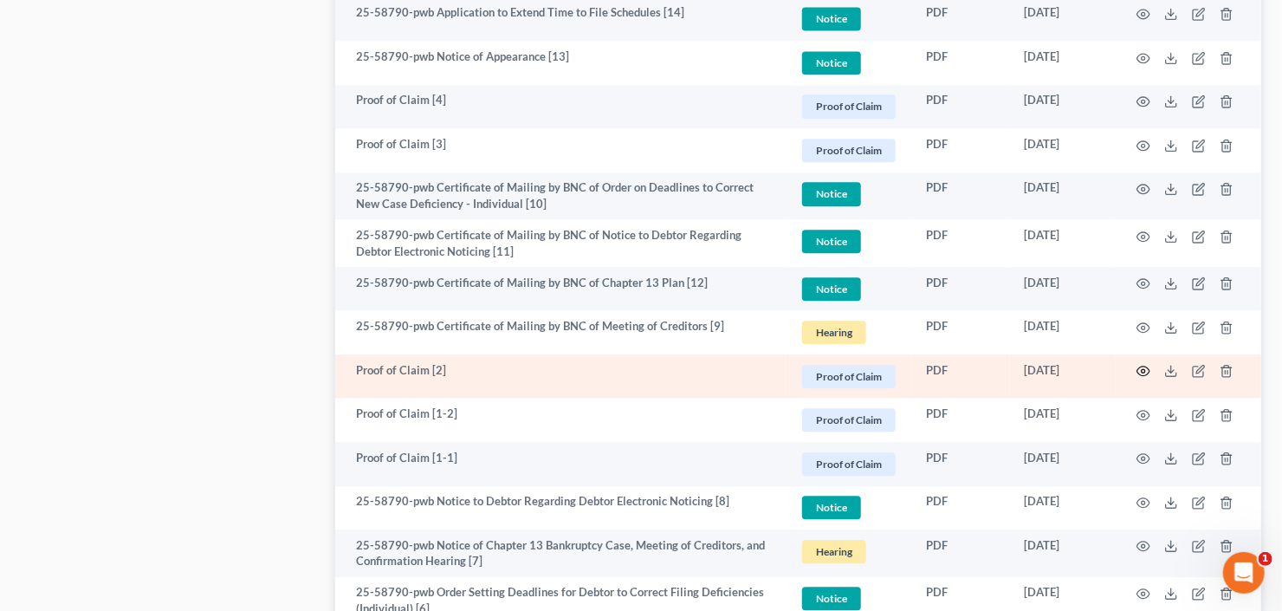
click at [1144, 370] on icon "button" at bounding box center [1144, 371] width 14 height 14
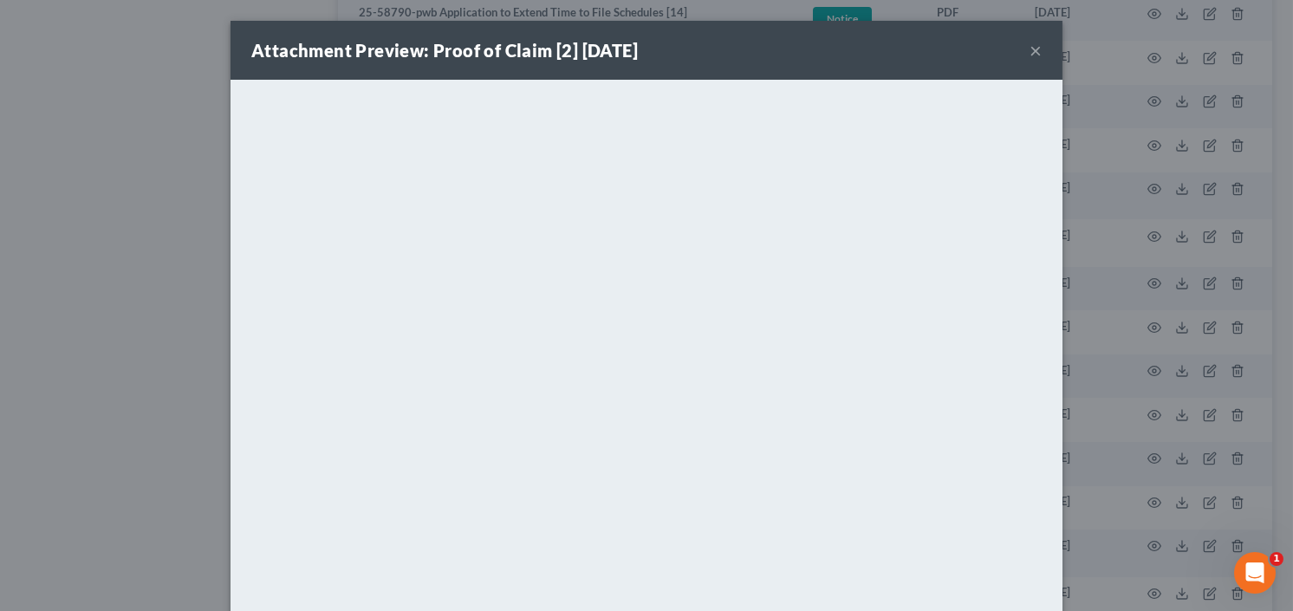
click at [1029, 49] on button "×" at bounding box center [1035, 50] width 12 height 21
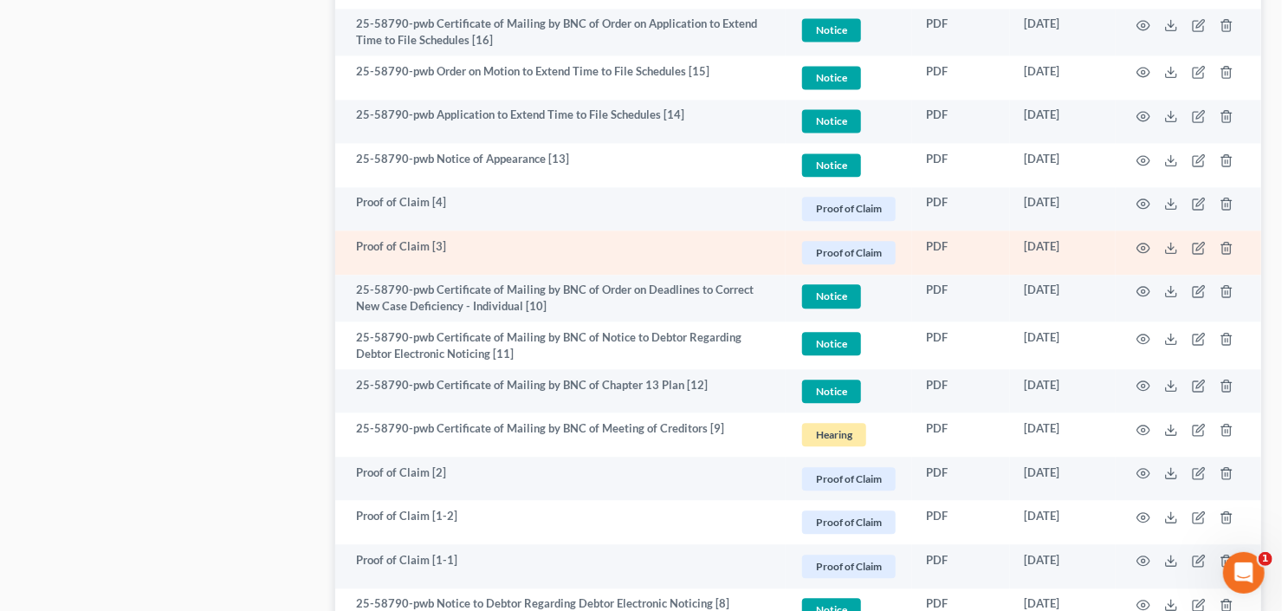
scroll to position [1802, 0]
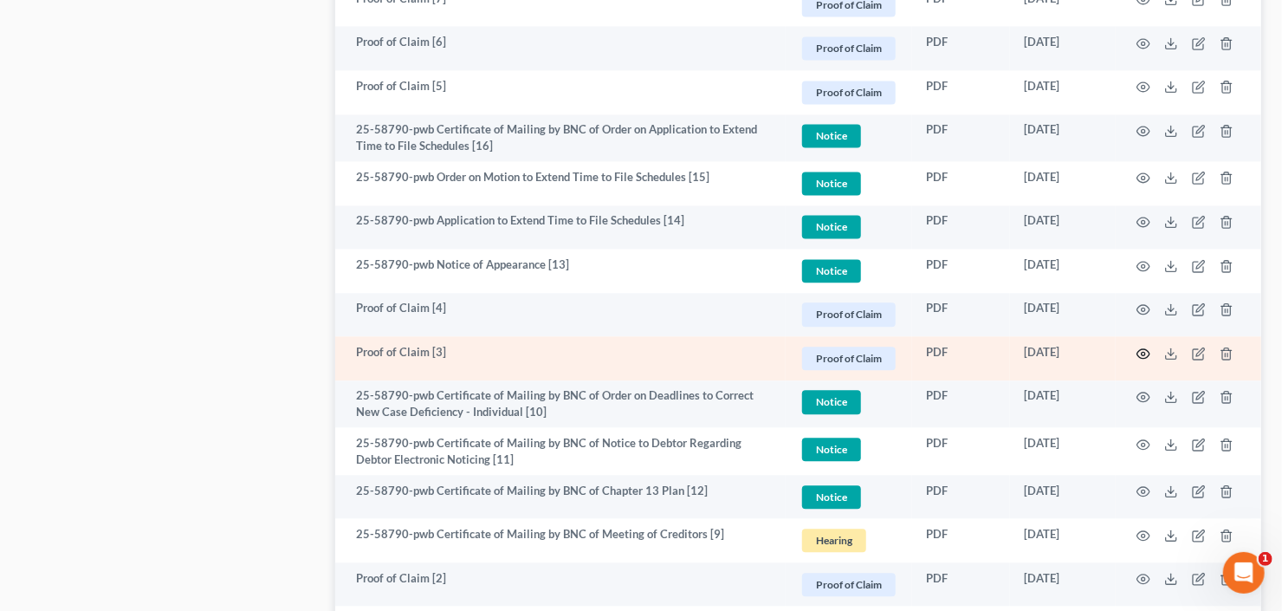
click at [1147, 353] on icon "button" at bounding box center [1144, 354] width 14 height 14
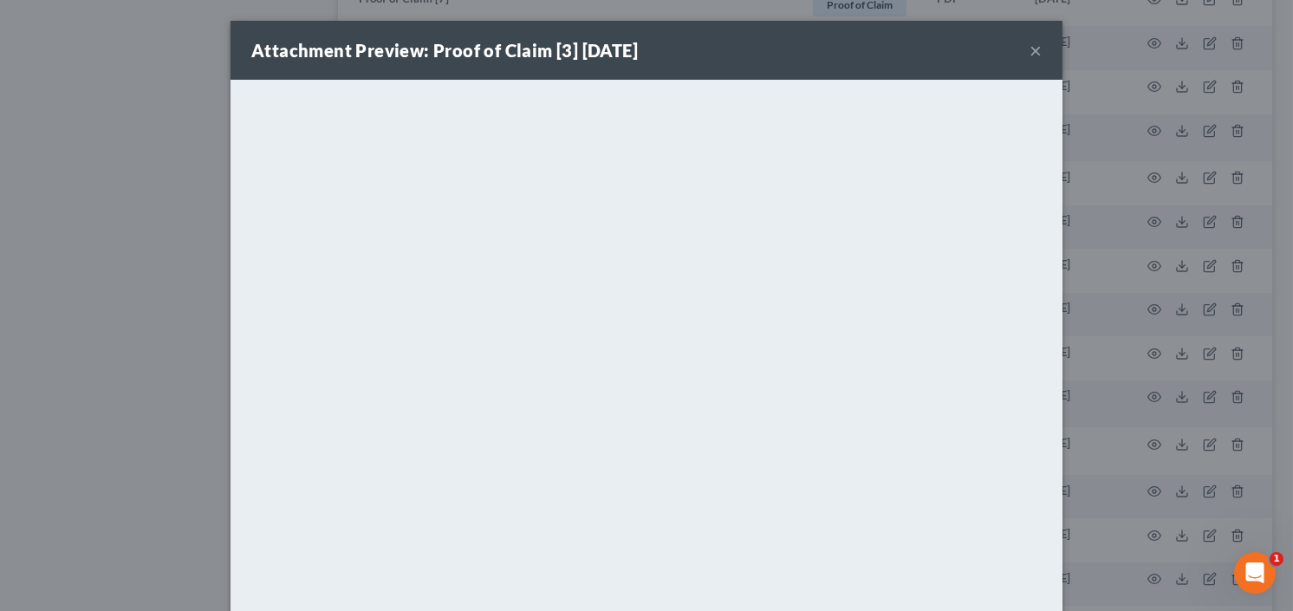
click at [1036, 45] on button "×" at bounding box center [1035, 50] width 12 height 21
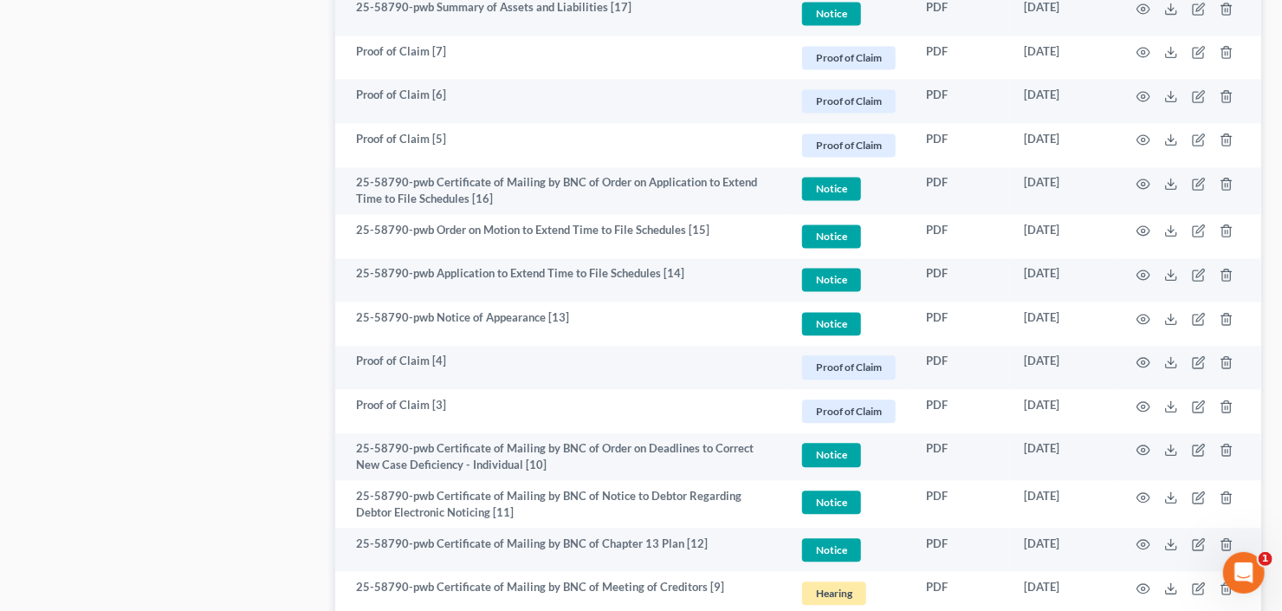
scroll to position [1663, 0]
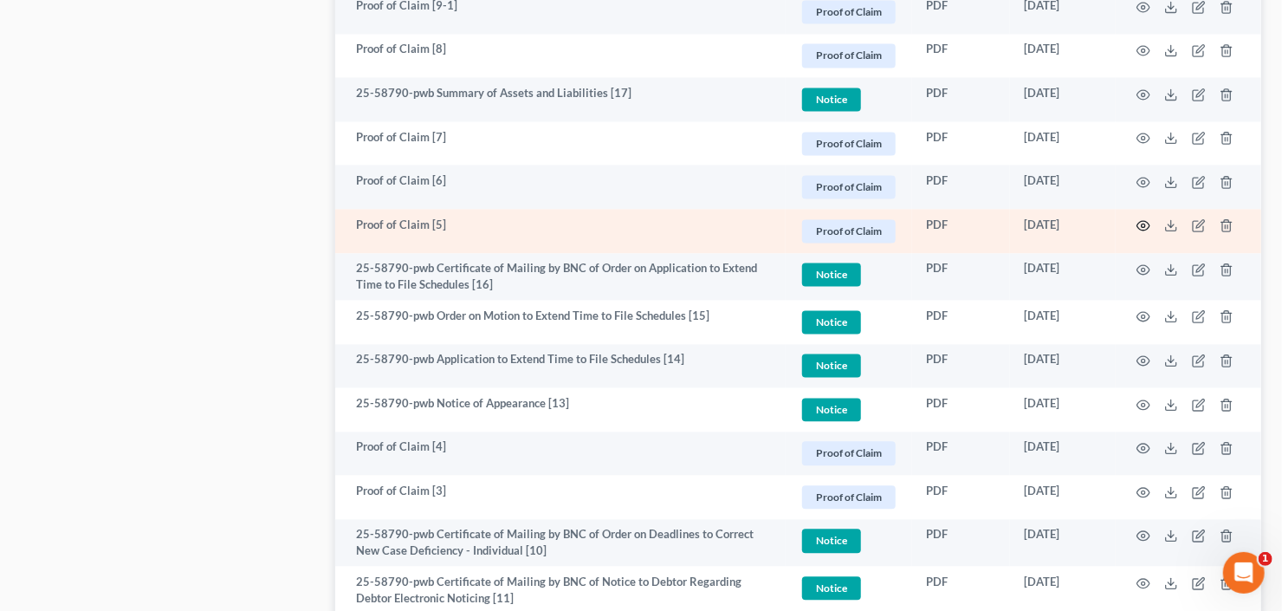
click at [1146, 224] on icon "button" at bounding box center [1144, 225] width 14 height 14
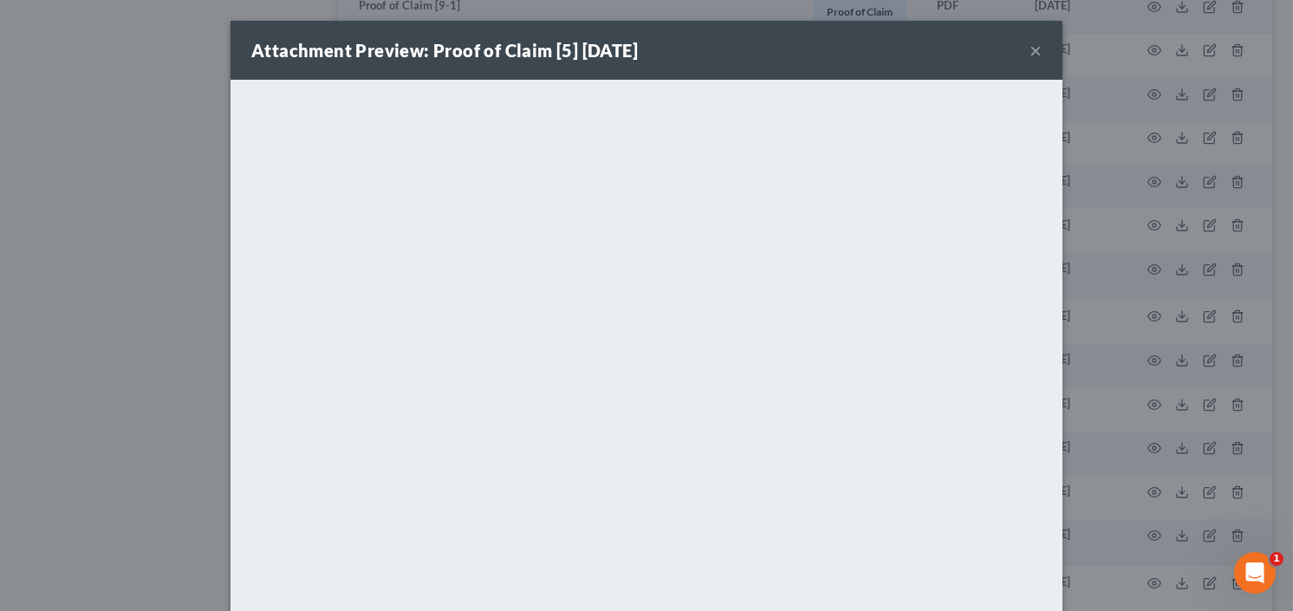
click at [1018, 48] on div "Attachment Preview: Proof of Claim [5] [DATE] ×" at bounding box center [646, 50] width 832 height 59
click at [1030, 44] on button "×" at bounding box center [1035, 50] width 12 height 21
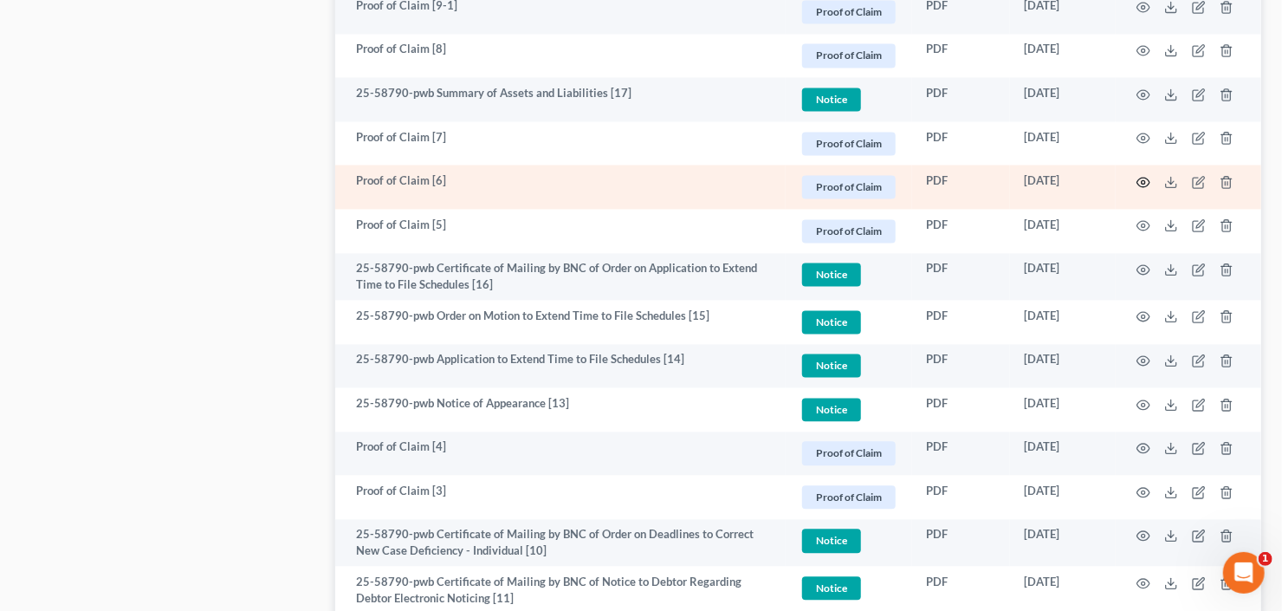
click at [1144, 183] on icon "button" at bounding box center [1144, 182] width 14 height 14
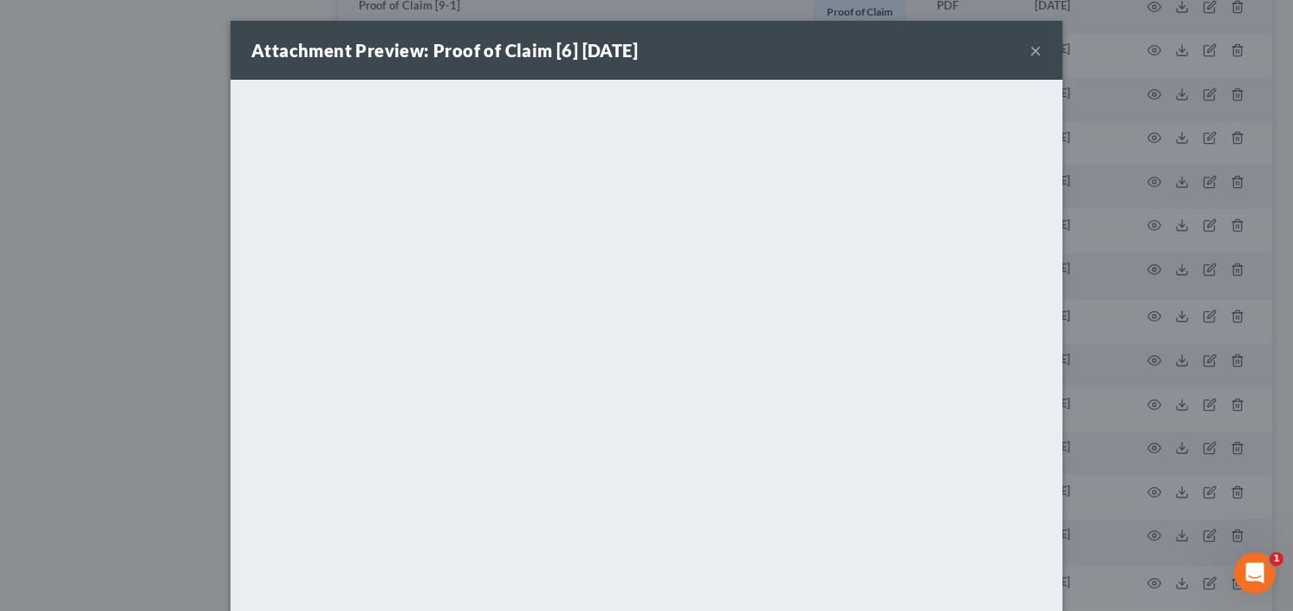
click at [1036, 49] on button "×" at bounding box center [1035, 50] width 12 height 21
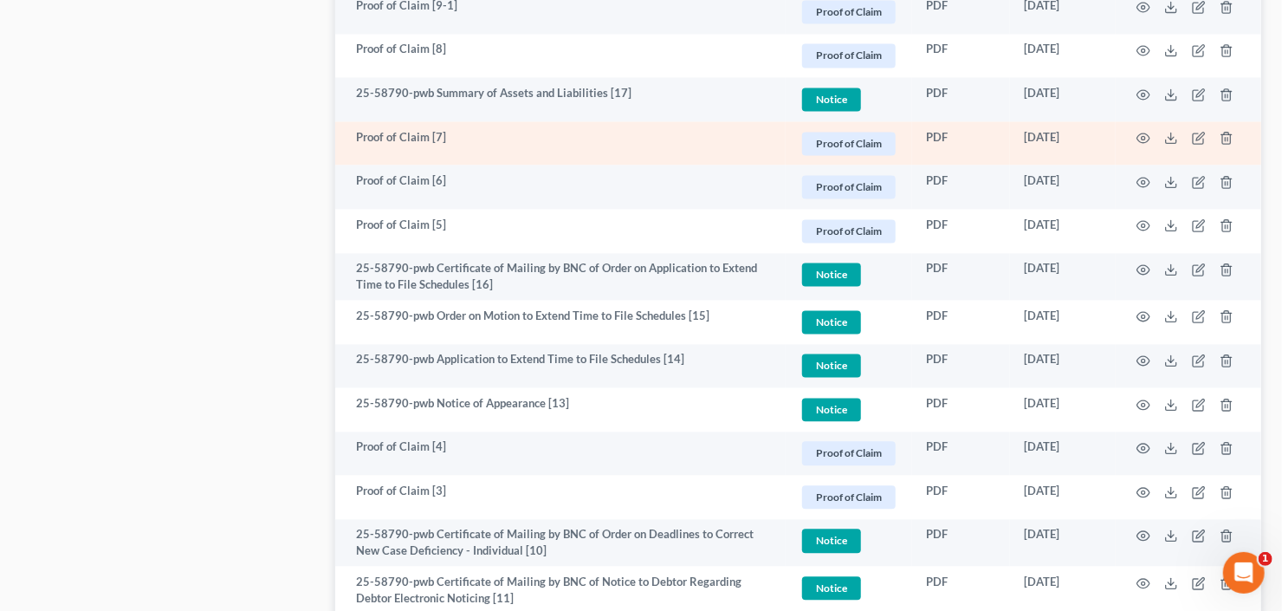
click at [1149, 127] on td at bounding box center [1189, 143] width 146 height 44
click at [1148, 137] on icon "button" at bounding box center [1144, 138] width 14 height 14
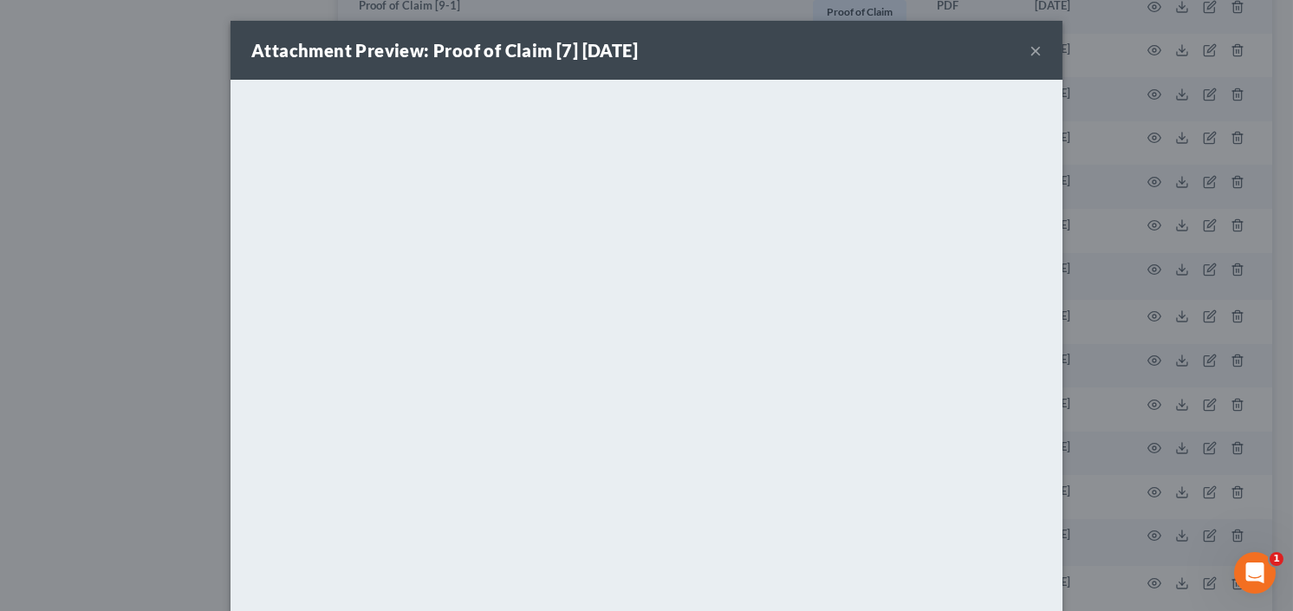
click at [1034, 49] on button "×" at bounding box center [1035, 50] width 12 height 21
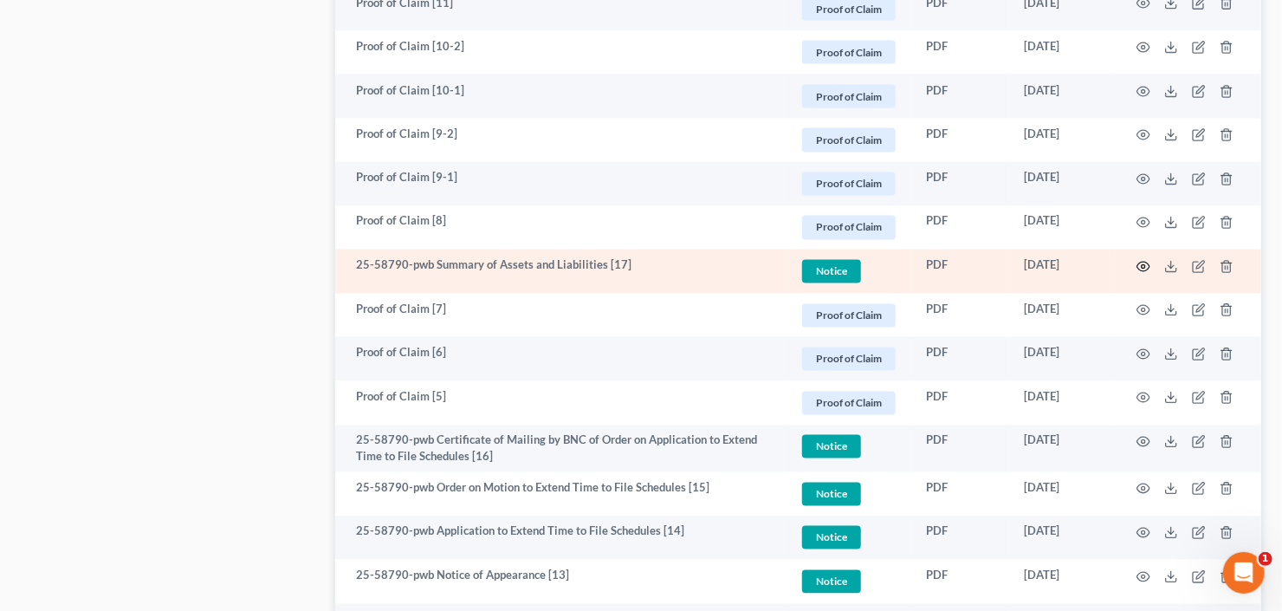
scroll to position [1455, 0]
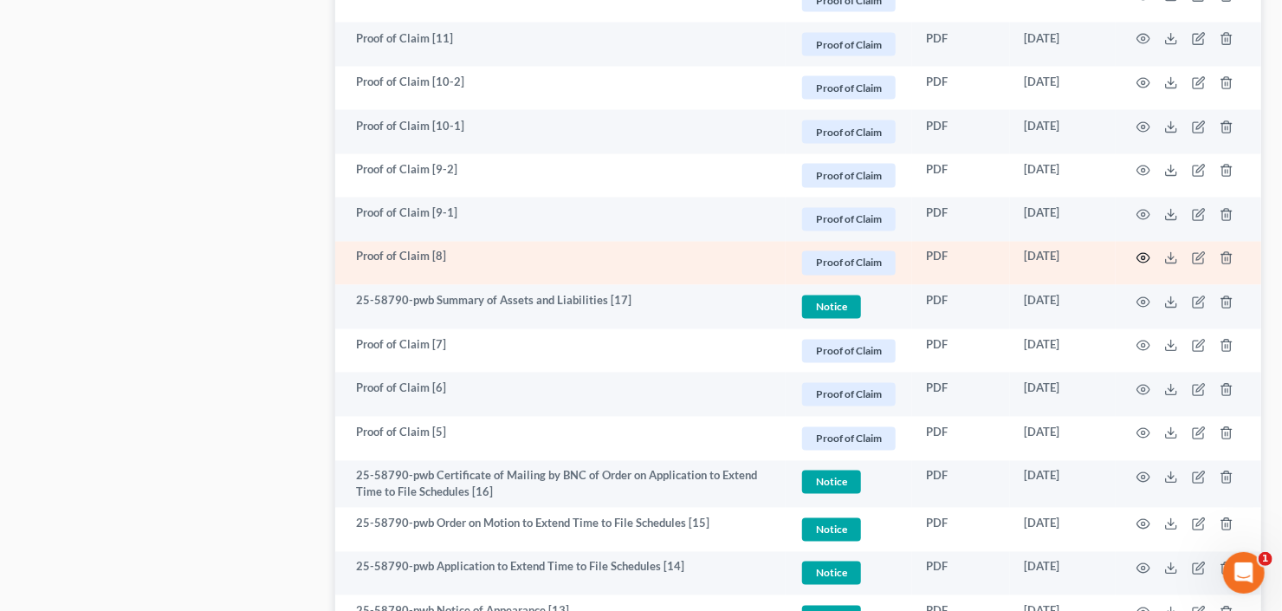
click at [1143, 251] on icon "button" at bounding box center [1144, 258] width 14 height 14
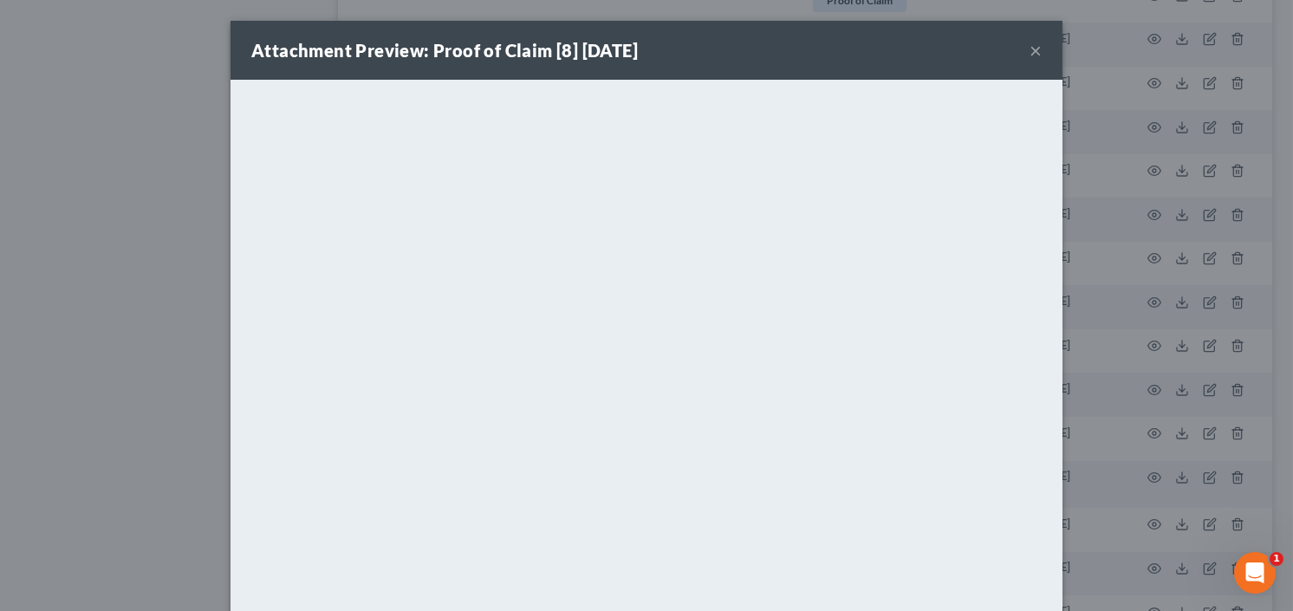
click at [1030, 46] on button "×" at bounding box center [1035, 50] width 12 height 21
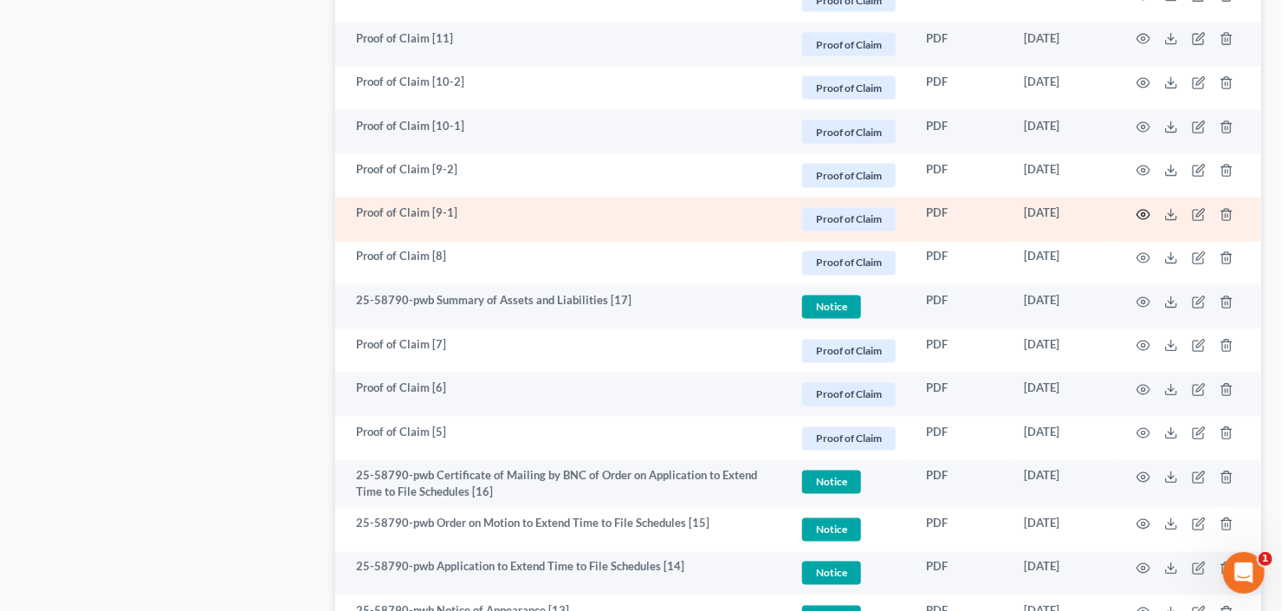
click at [1148, 211] on icon "button" at bounding box center [1144, 215] width 14 height 14
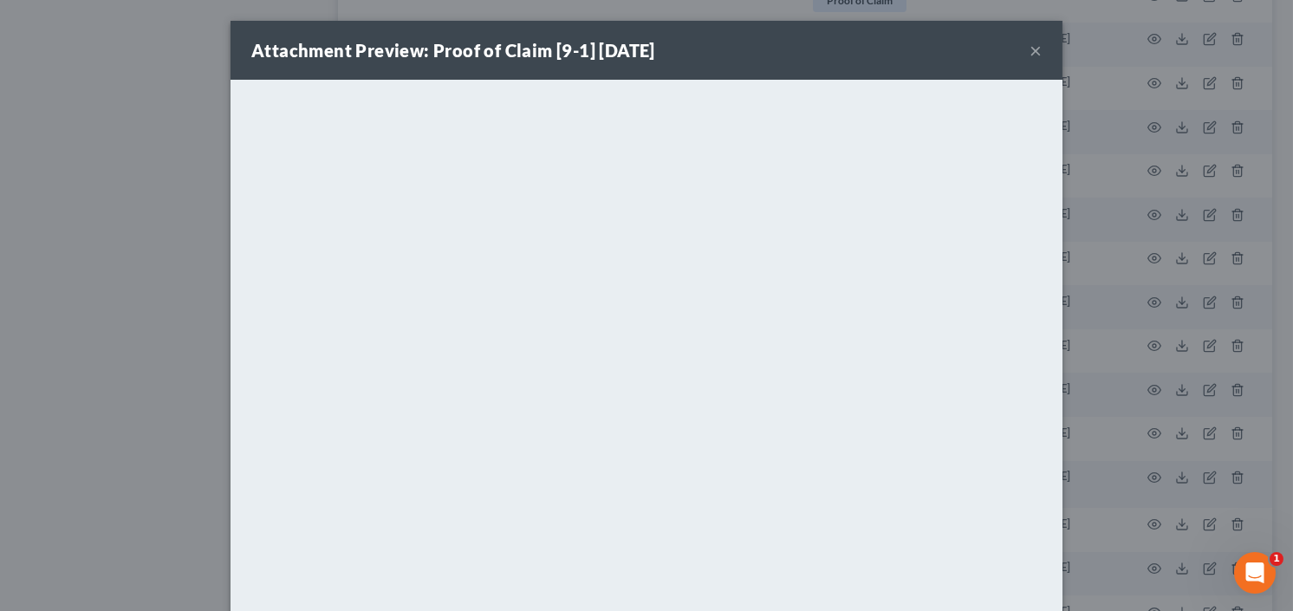
click at [1029, 49] on button "×" at bounding box center [1035, 50] width 12 height 21
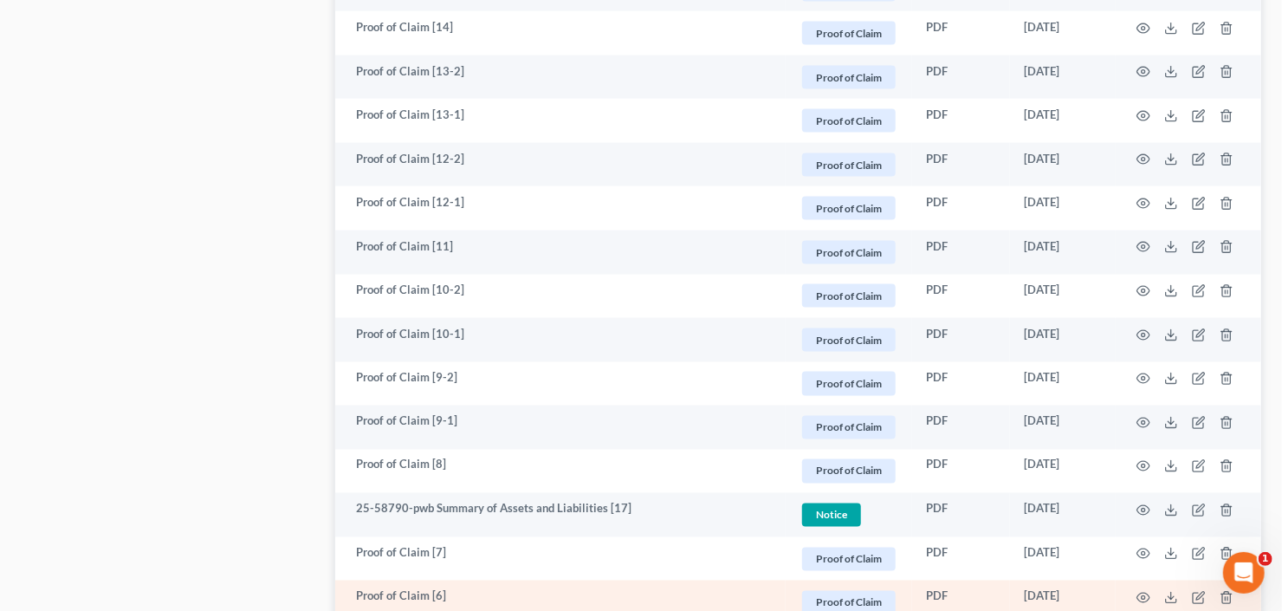
scroll to position [1247, 0]
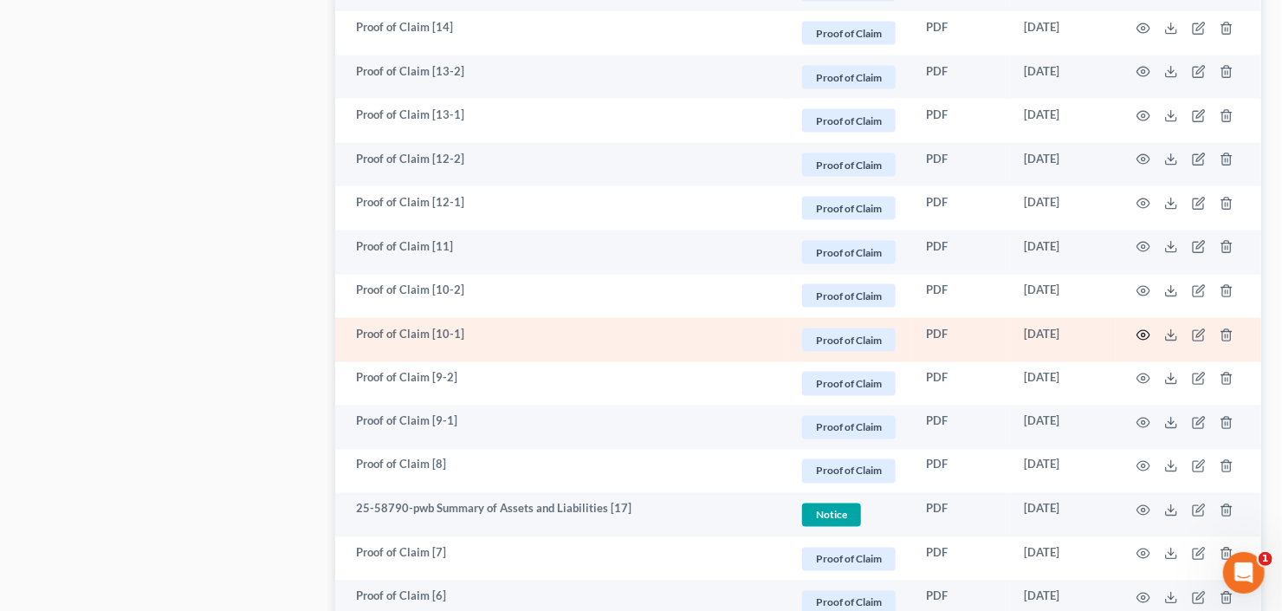
click at [1141, 332] on icon "button" at bounding box center [1144, 335] width 14 height 14
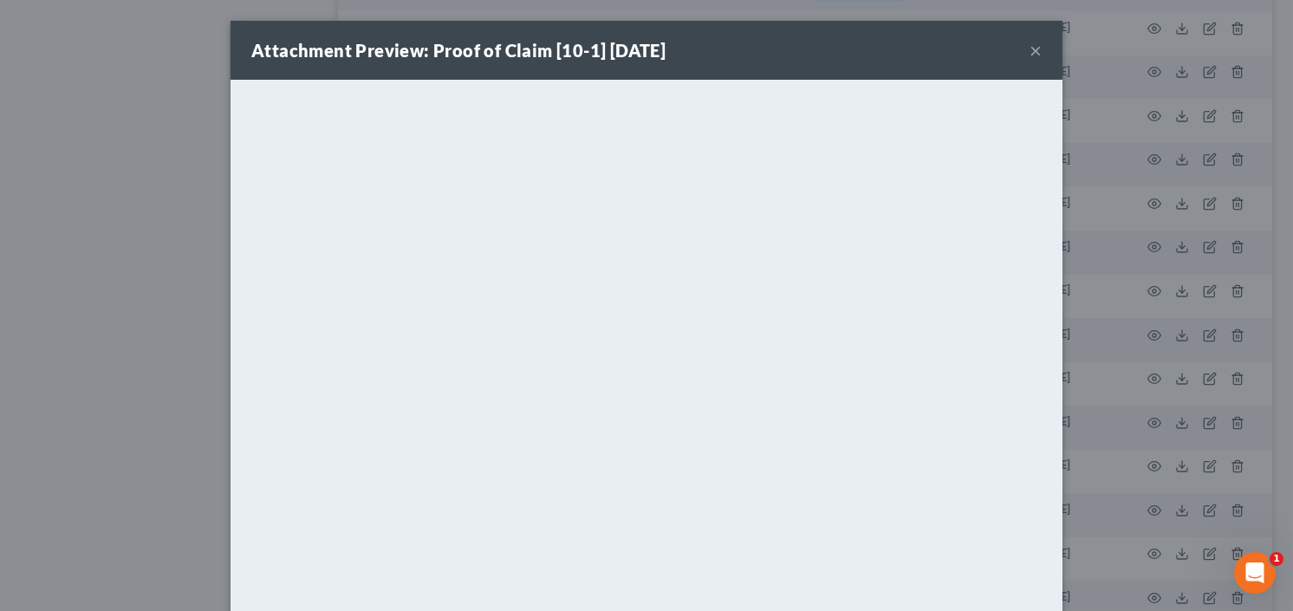
click at [1029, 47] on button "×" at bounding box center [1035, 50] width 12 height 21
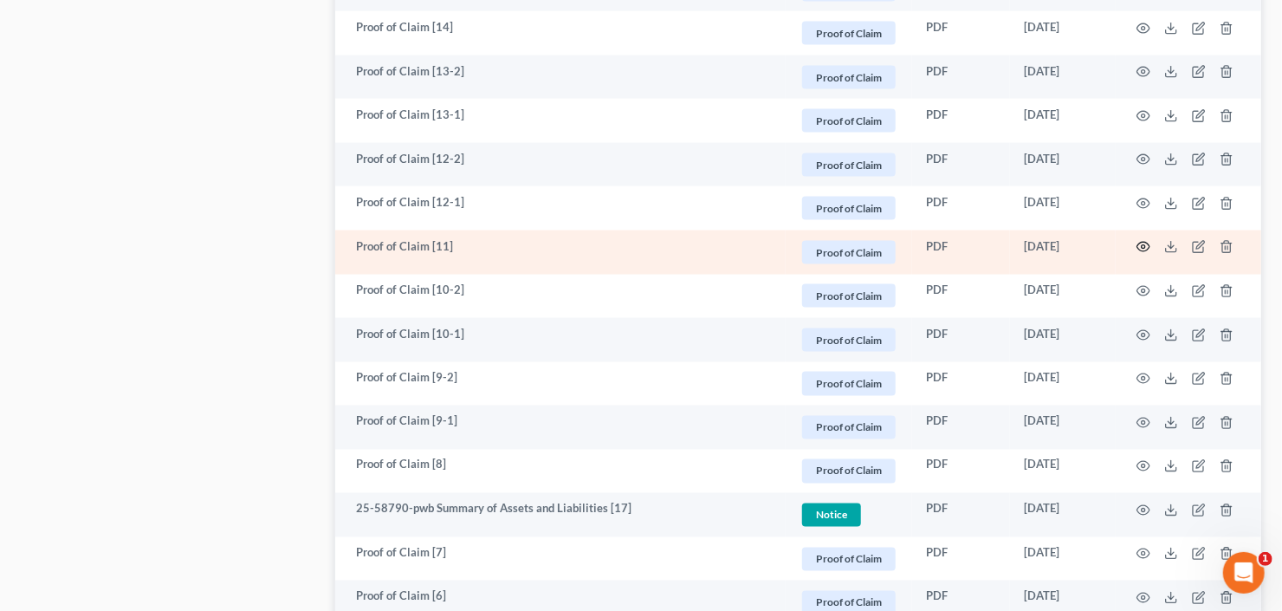
click at [1143, 245] on circle "button" at bounding box center [1143, 246] width 3 height 3
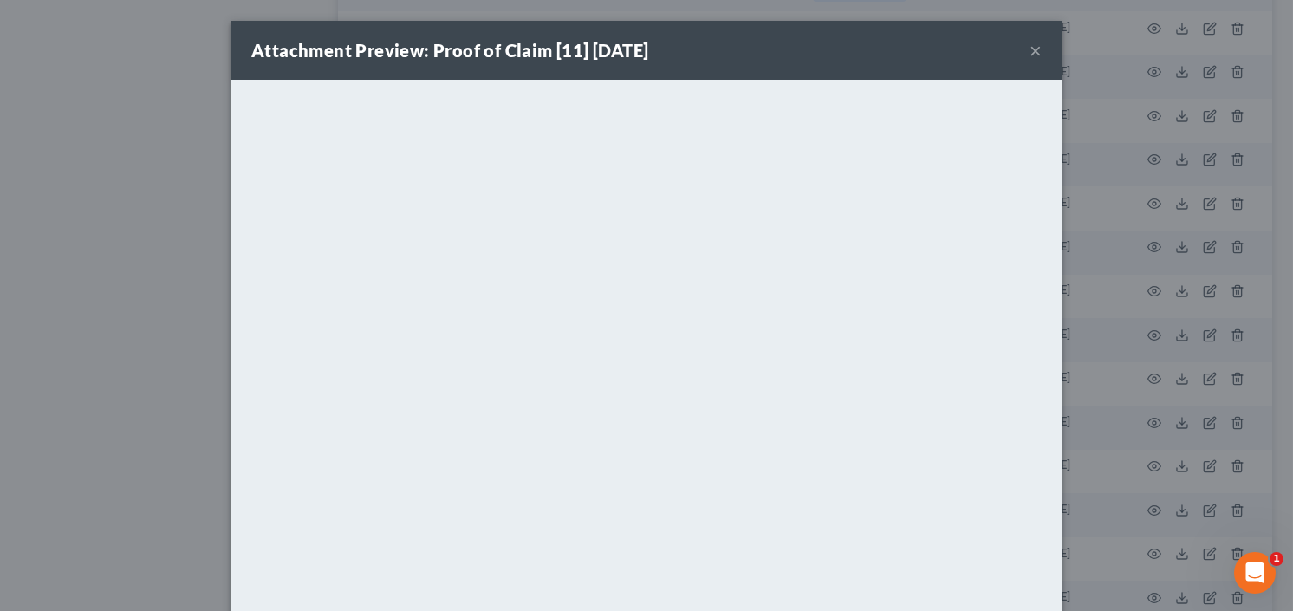
click at [1035, 42] on button "×" at bounding box center [1035, 50] width 12 height 21
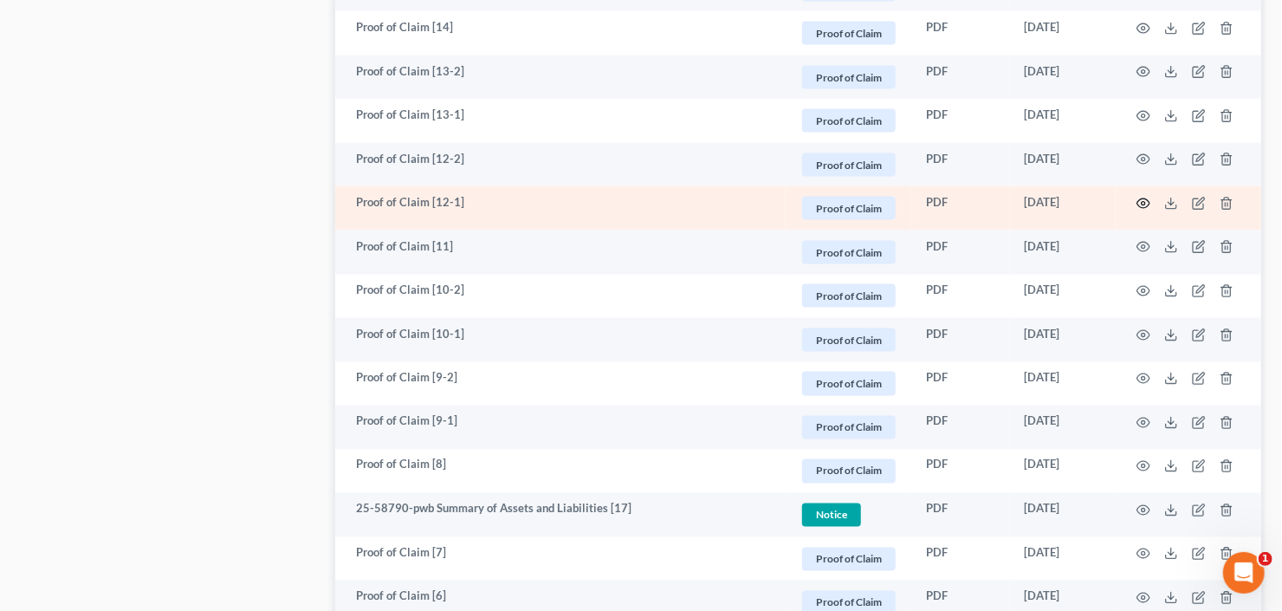
click at [1146, 200] on icon "button" at bounding box center [1144, 204] width 14 height 14
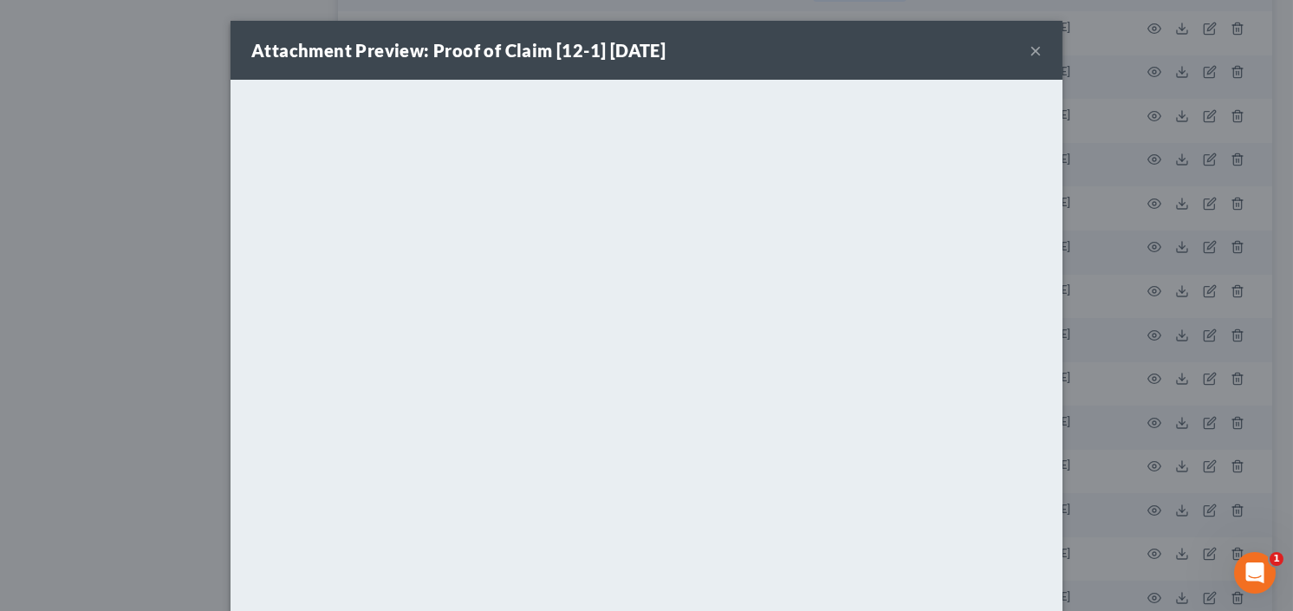
click at [1030, 53] on button "×" at bounding box center [1035, 50] width 12 height 21
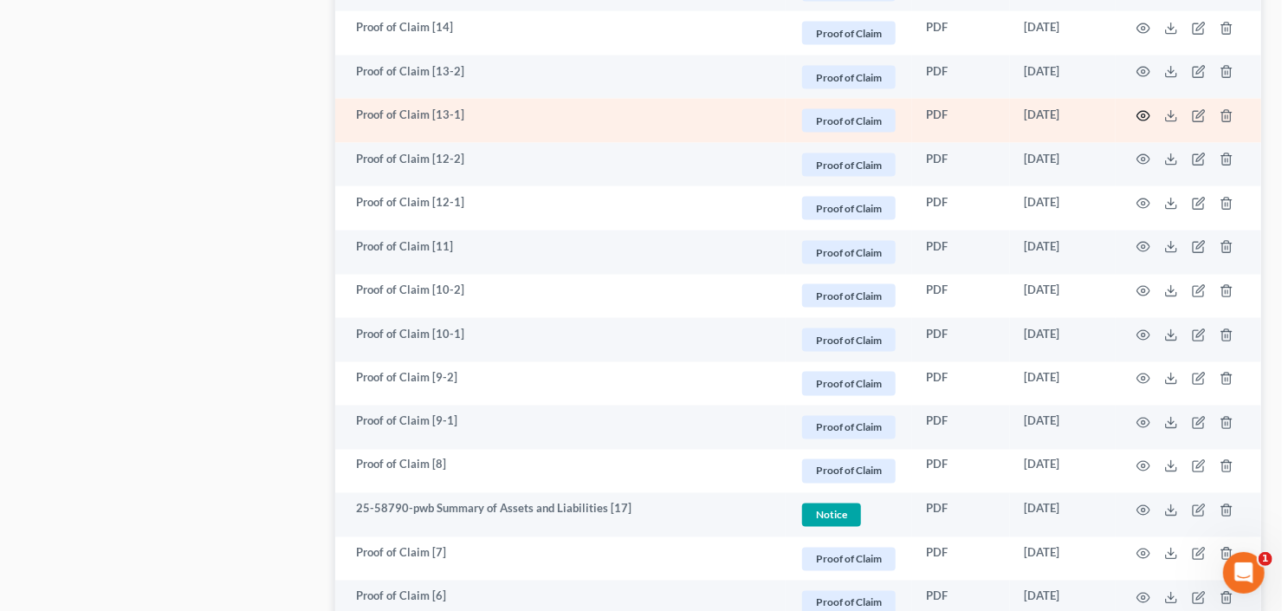
click at [1144, 109] on icon "button" at bounding box center [1144, 116] width 14 height 14
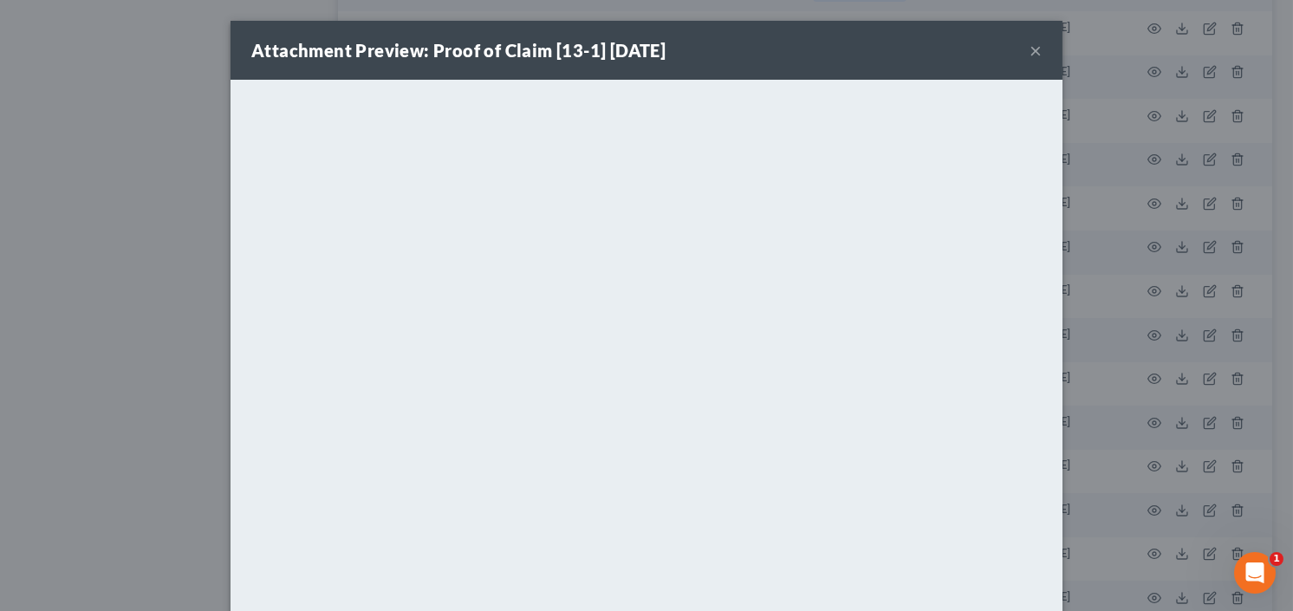
click at [1030, 54] on button "×" at bounding box center [1035, 50] width 12 height 21
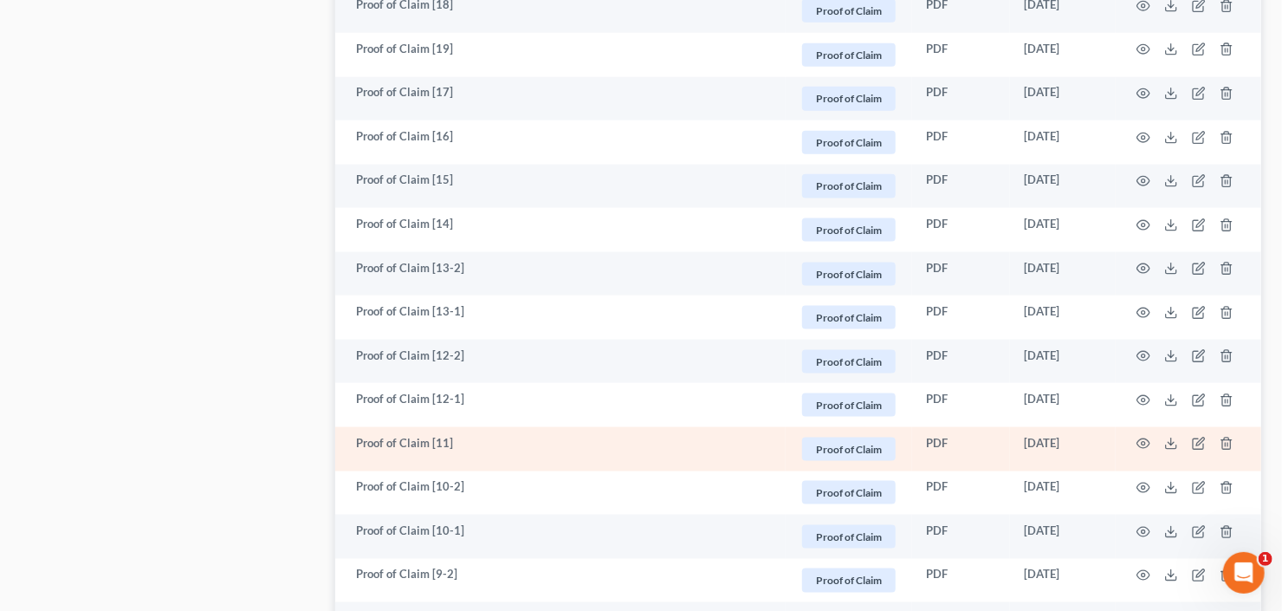
scroll to position [1040, 0]
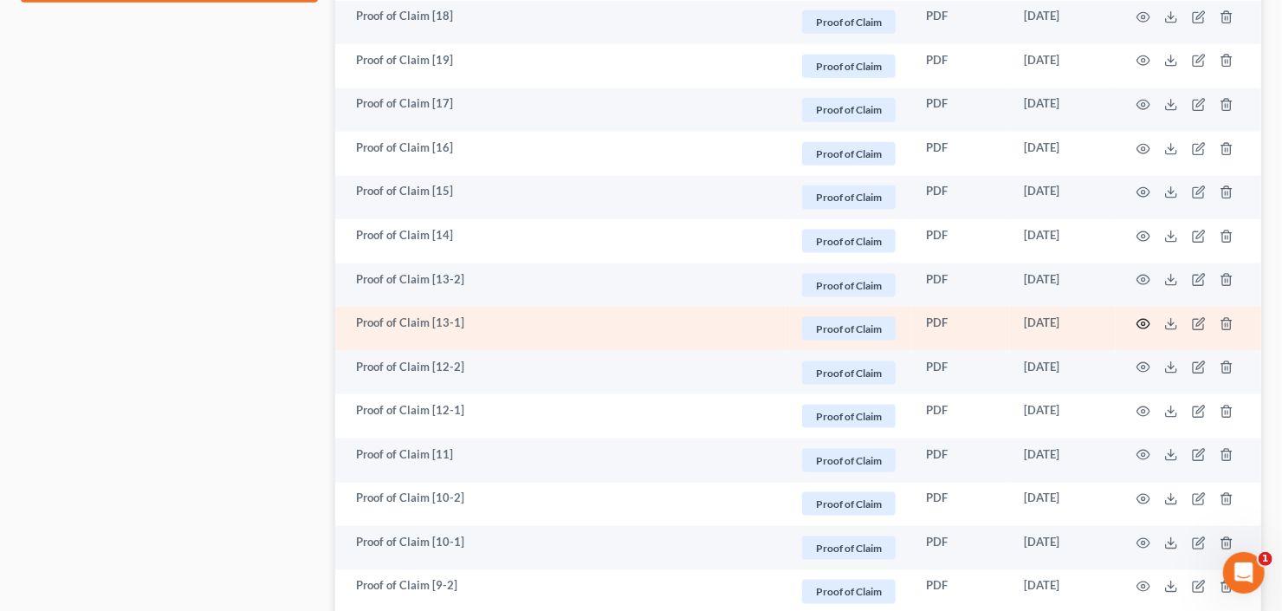
click at [1142, 319] on icon "button" at bounding box center [1143, 324] width 13 height 10
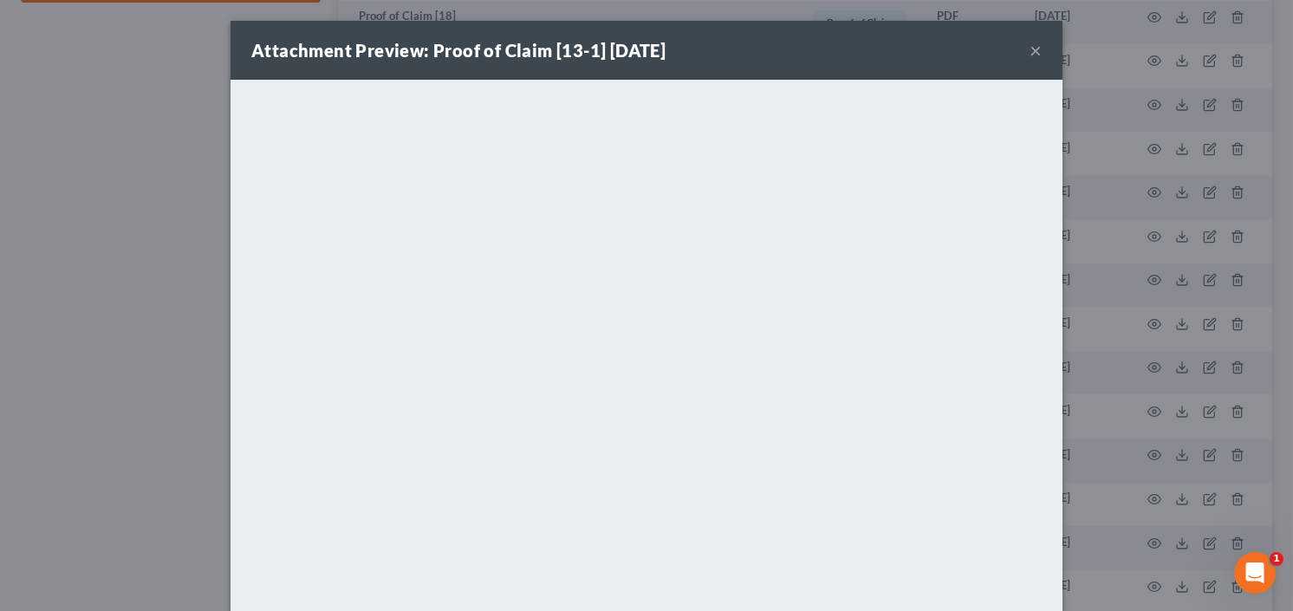
click at [1033, 48] on button "×" at bounding box center [1035, 50] width 12 height 21
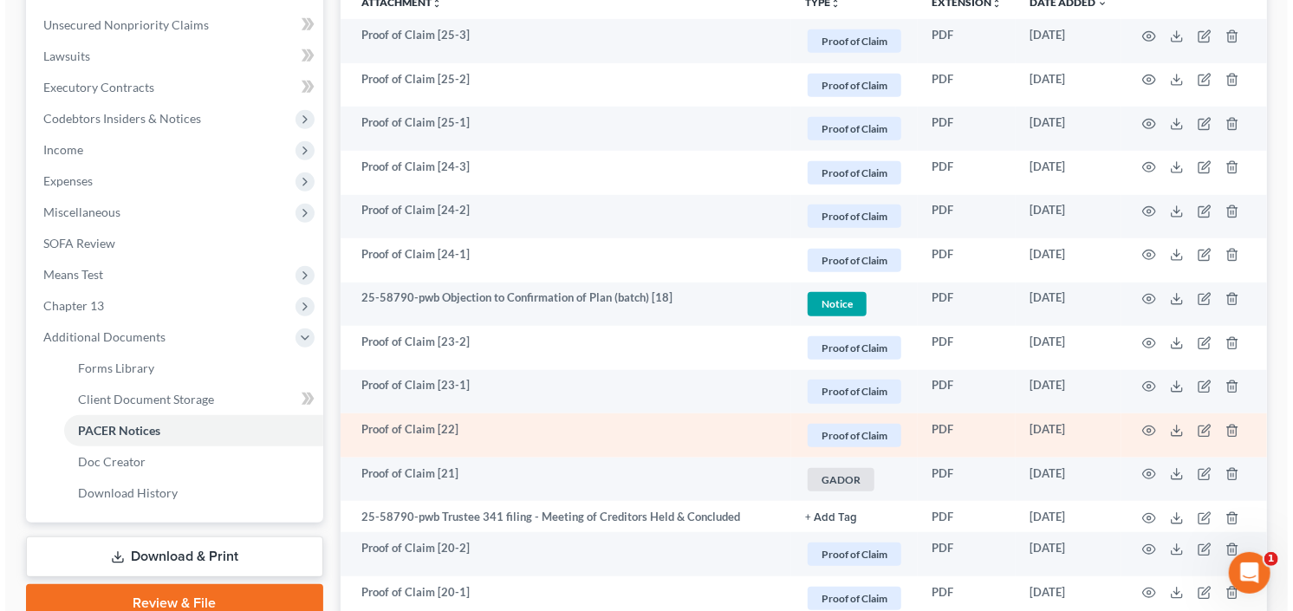
scroll to position [485, 0]
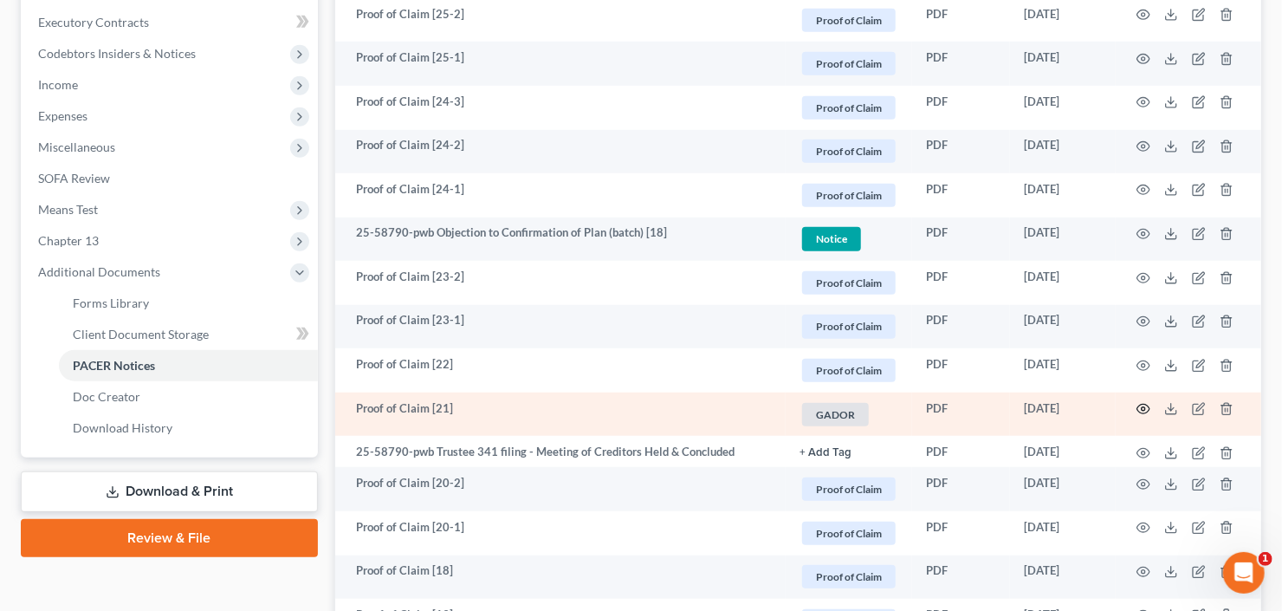
click at [1144, 405] on icon "button" at bounding box center [1144, 409] width 14 height 14
